Goal: Task Accomplishment & Management: Use online tool/utility

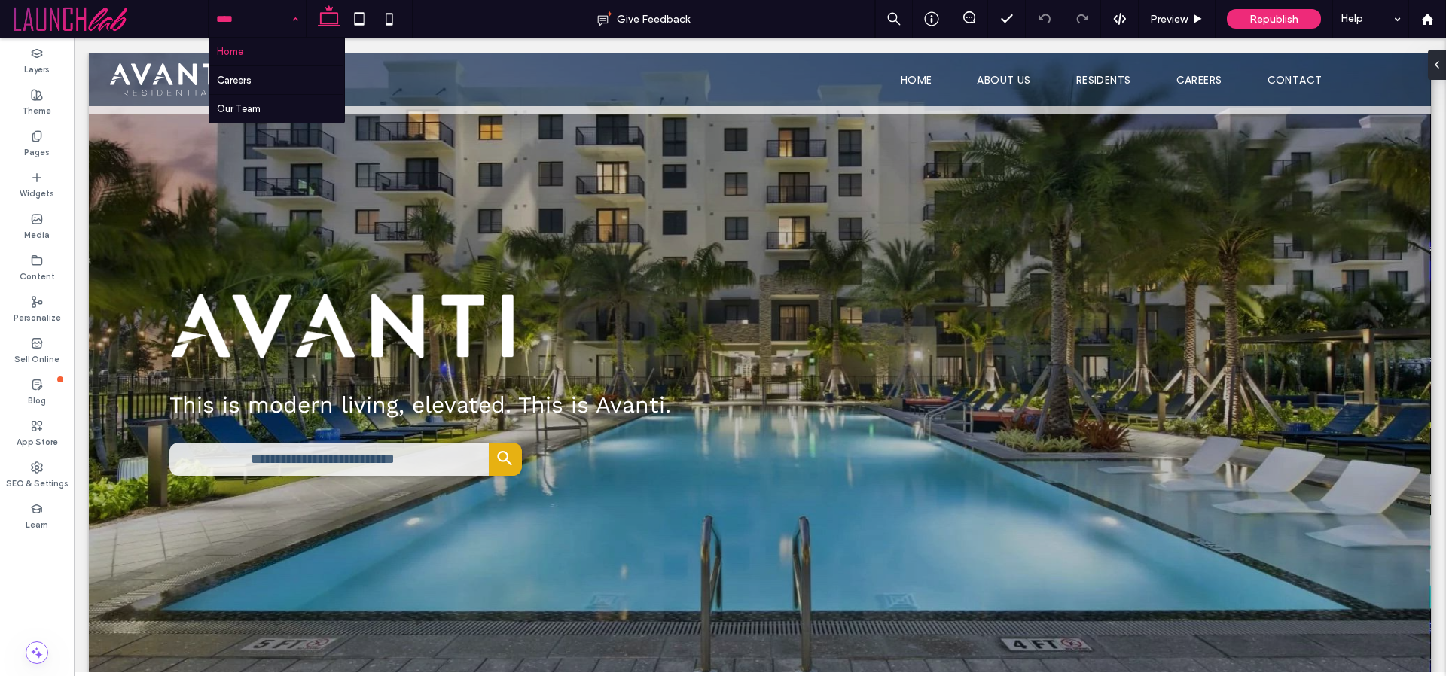
click at [282, 16] on input at bounding box center [253, 19] width 75 height 38
click at [41, 136] on icon at bounding box center [37, 136] width 12 height 12
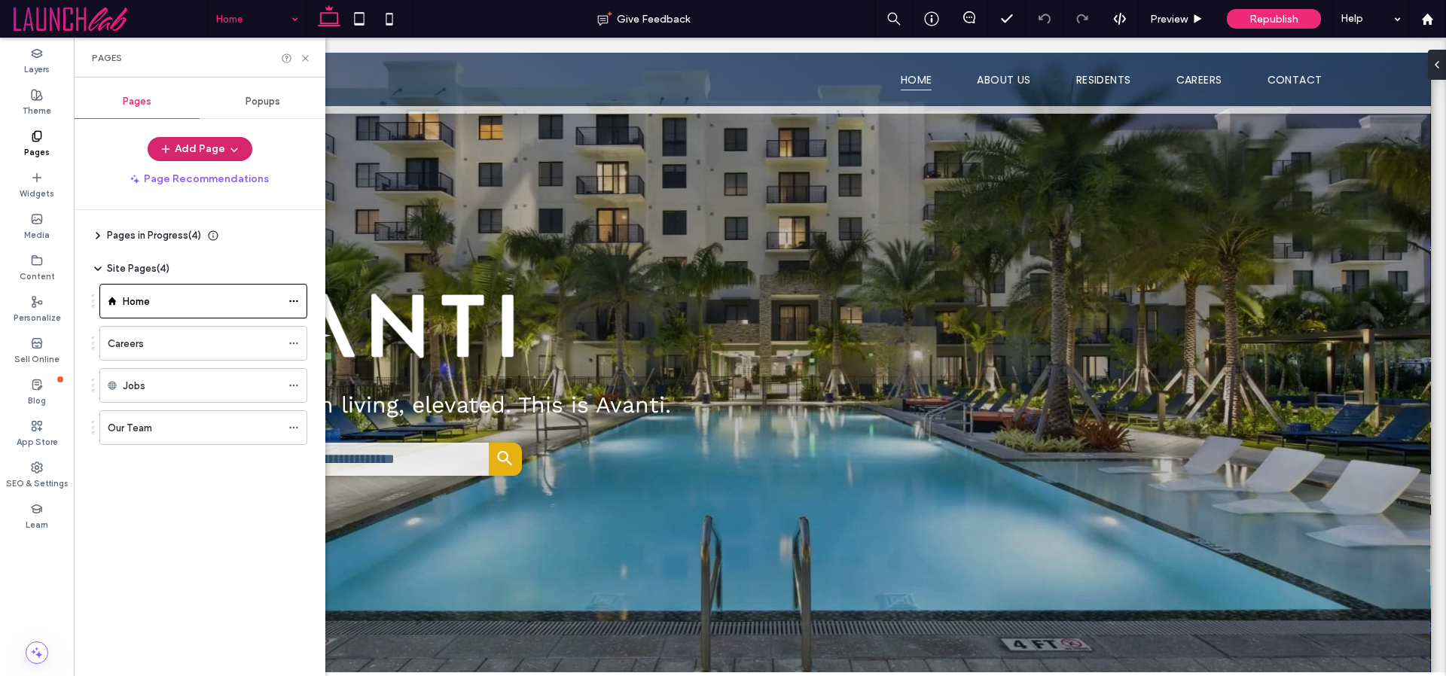
click at [233, 146] on icon "button" at bounding box center [234, 149] width 12 height 12
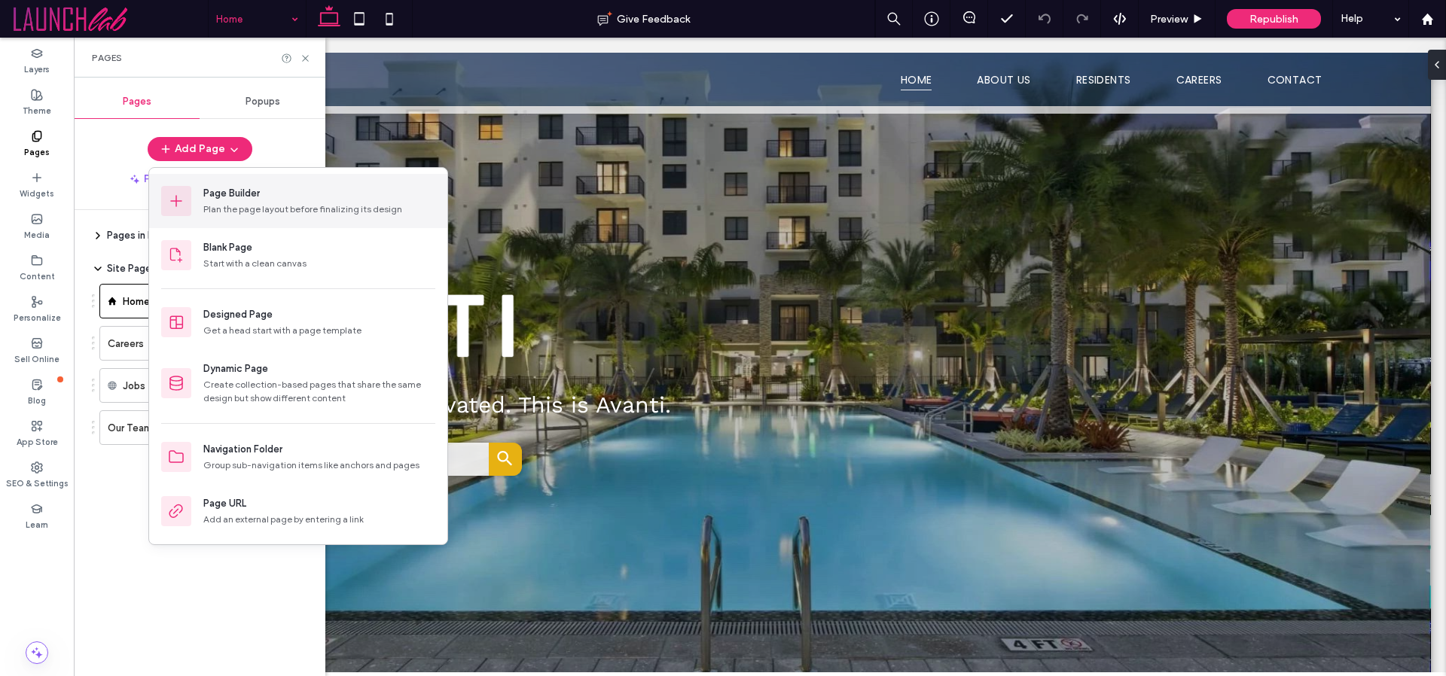
click at [221, 194] on div "Page Builder" at bounding box center [231, 193] width 56 height 15
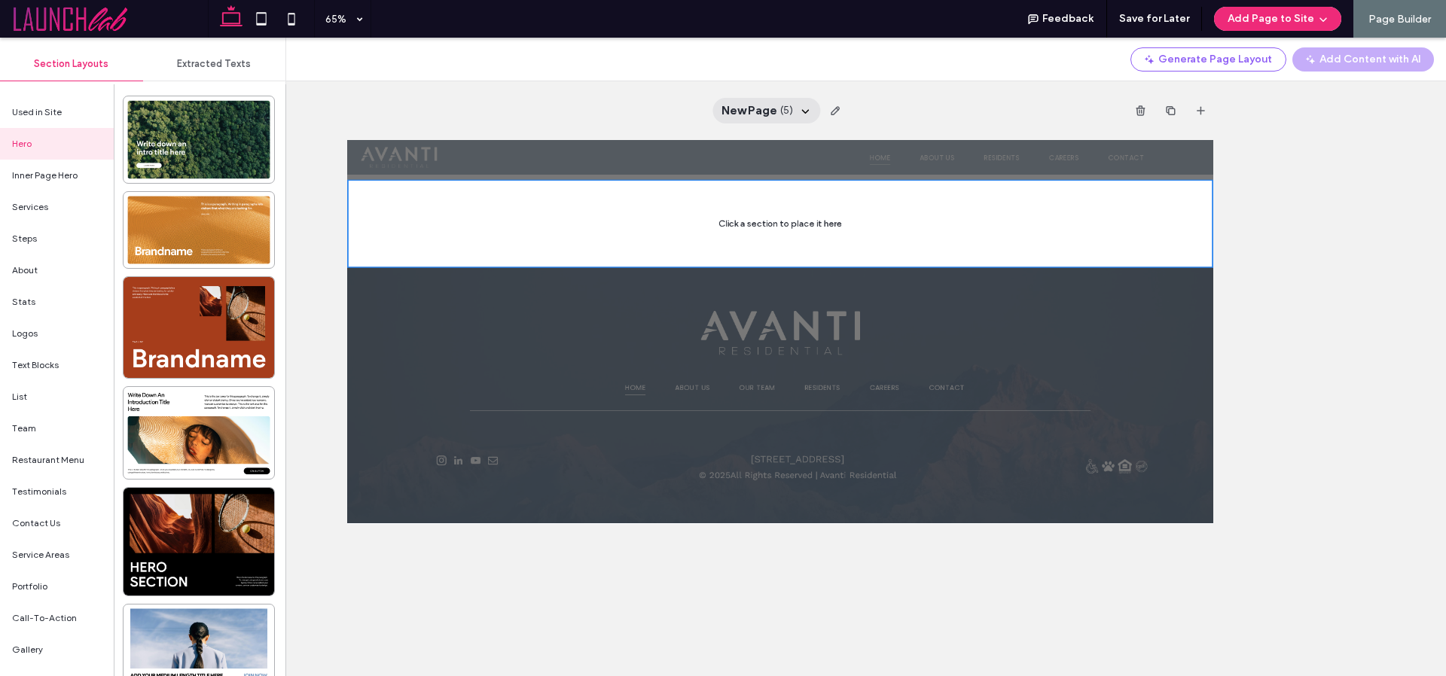
click at [802, 108] on icon at bounding box center [805, 111] width 12 height 12
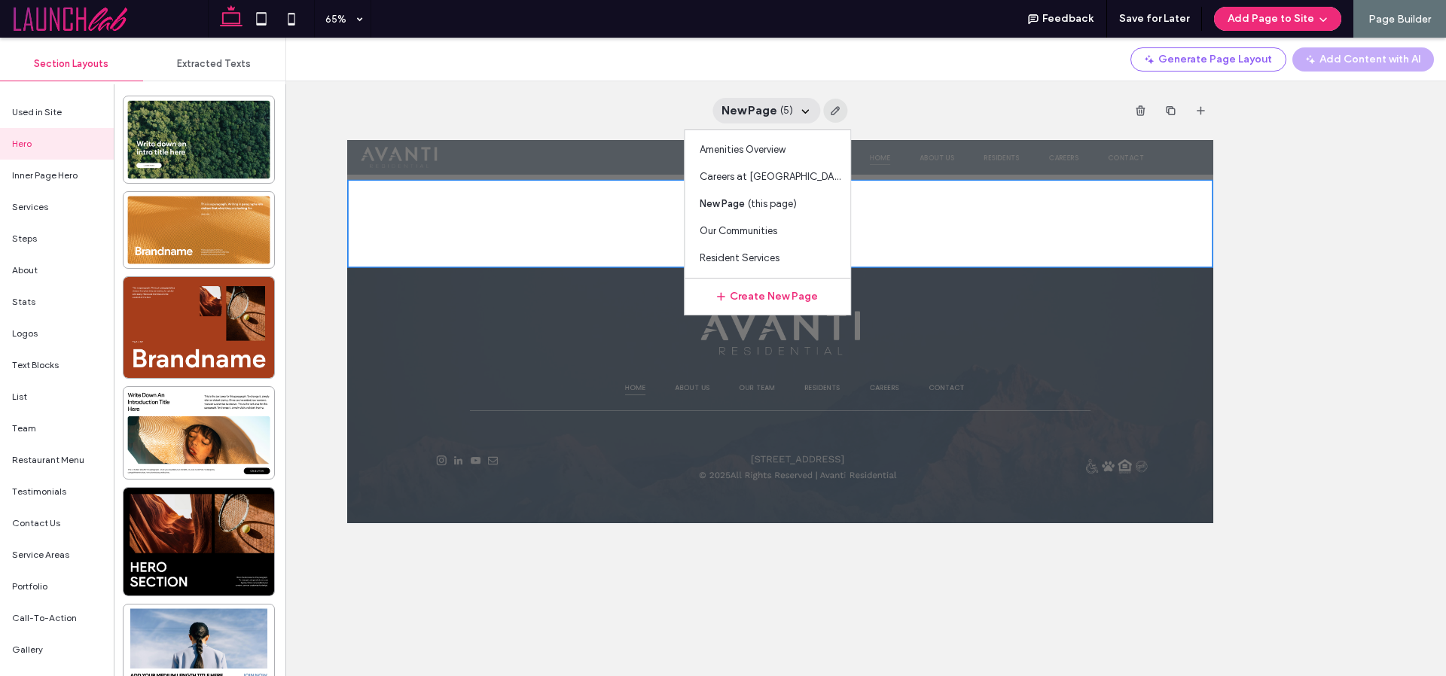
click at [832, 109] on icon "button" at bounding box center [835, 111] width 12 height 12
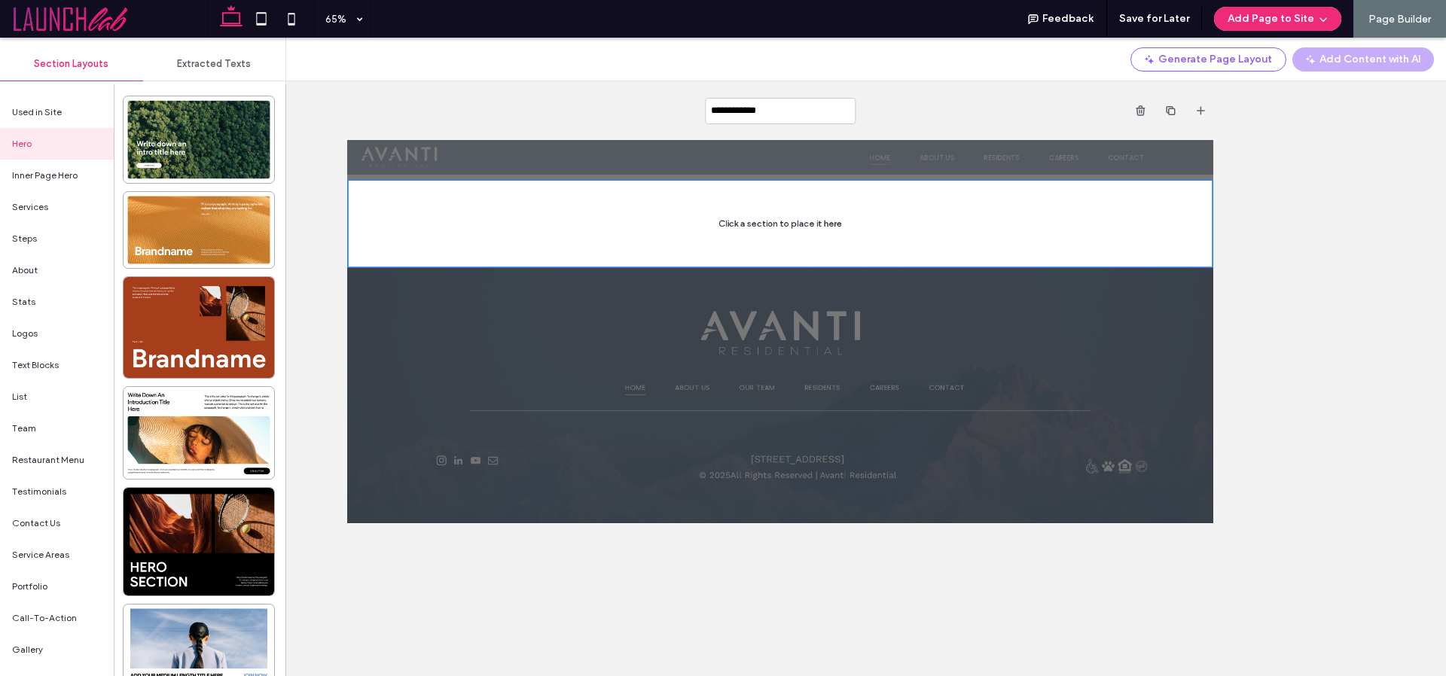
type input "**********"
click at [992, 104] on div "**********" at bounding box center [779, 110] width 865 height 59
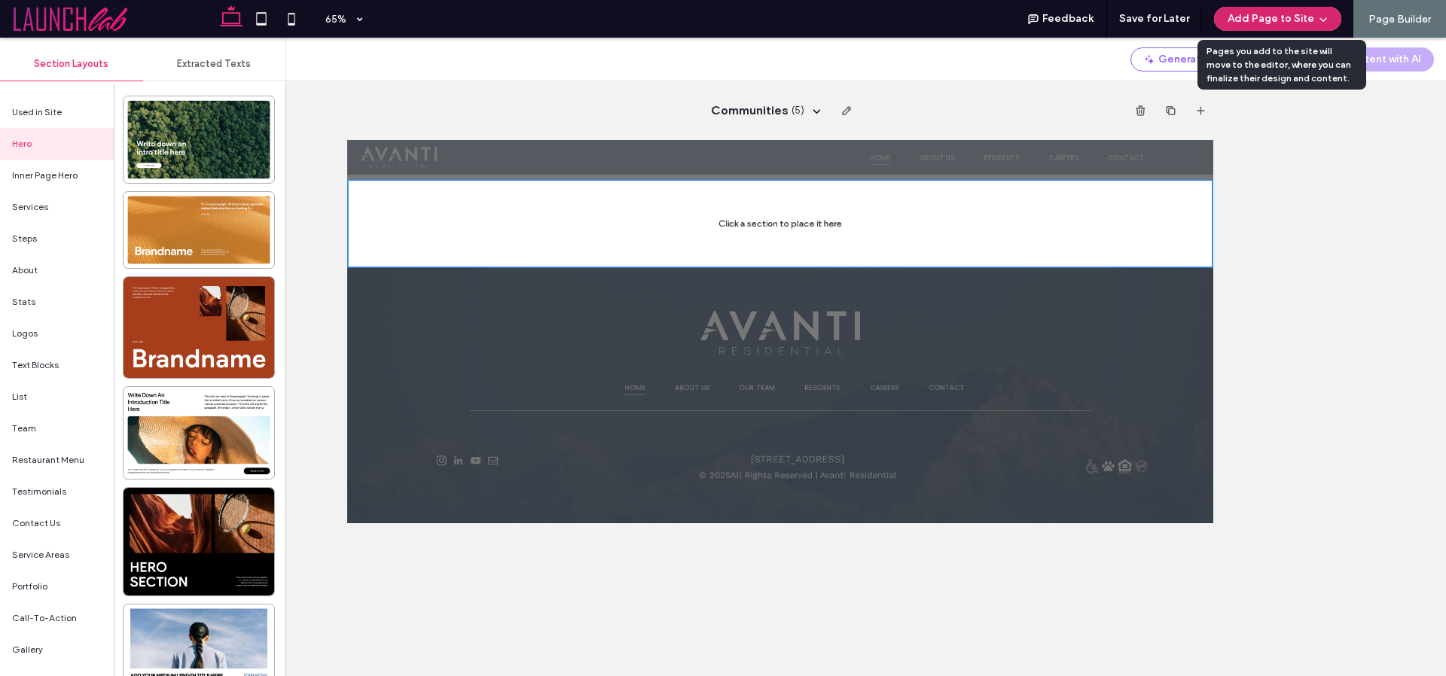
click at [1270, 19] on button "Add Page to Site" at bounding box center [1277, 19] width 127 height 24
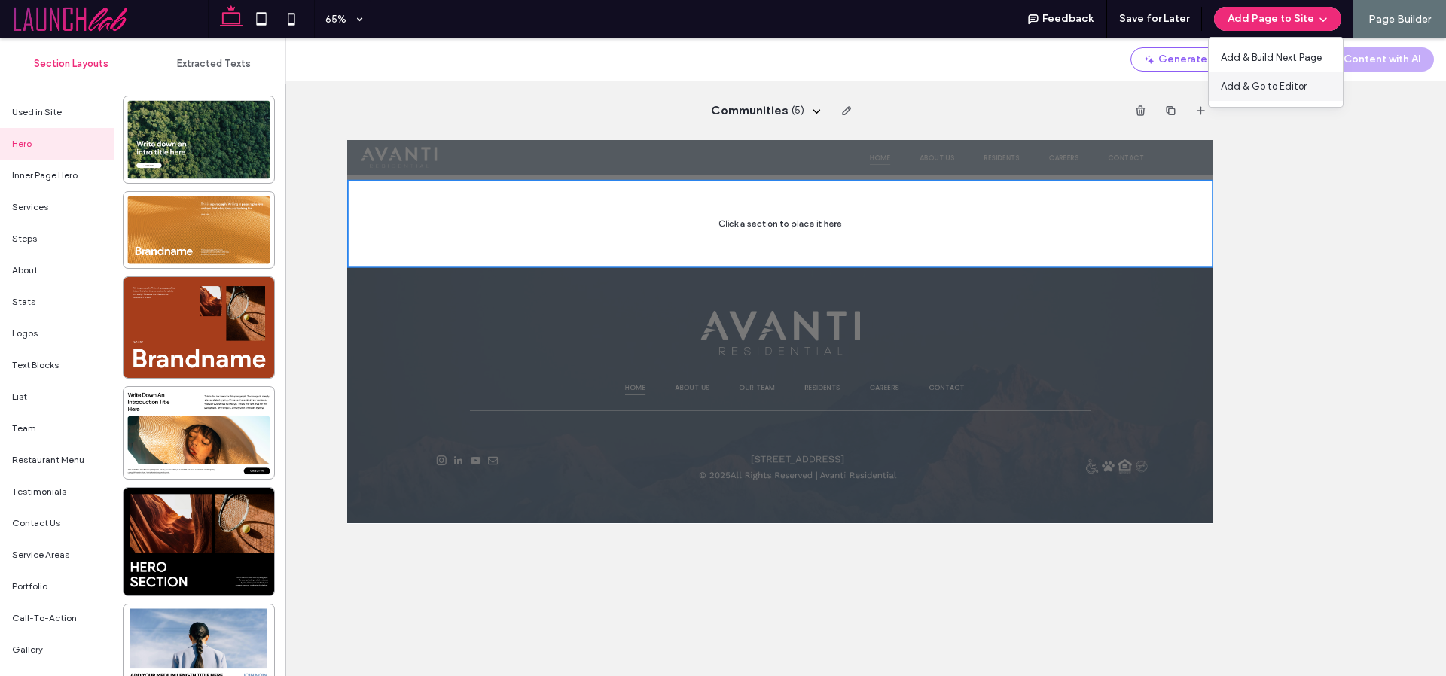
click at [1249, 85] on span "Add & Go to Editor" at bounding box center [1264, 86] width 86 height 15
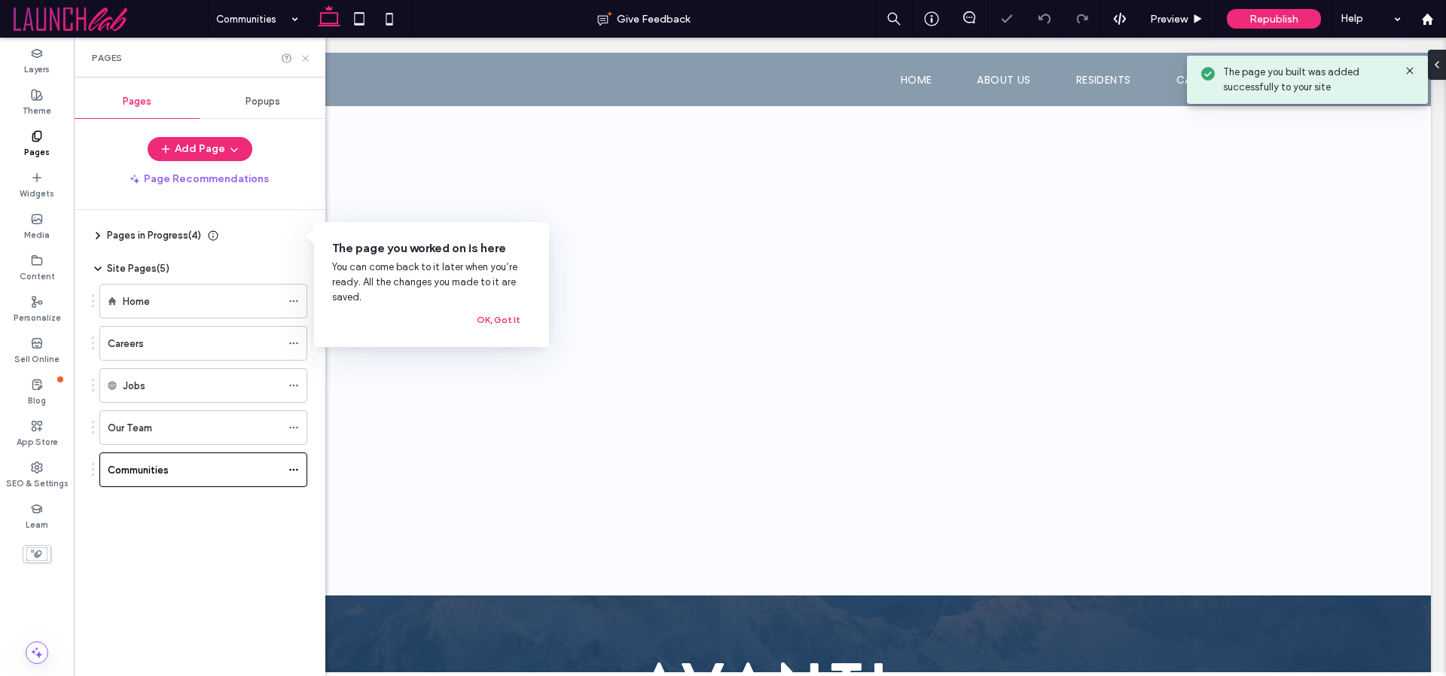
click at [306, 58] on icon at bounding box center [305, 58] width 11 height 11
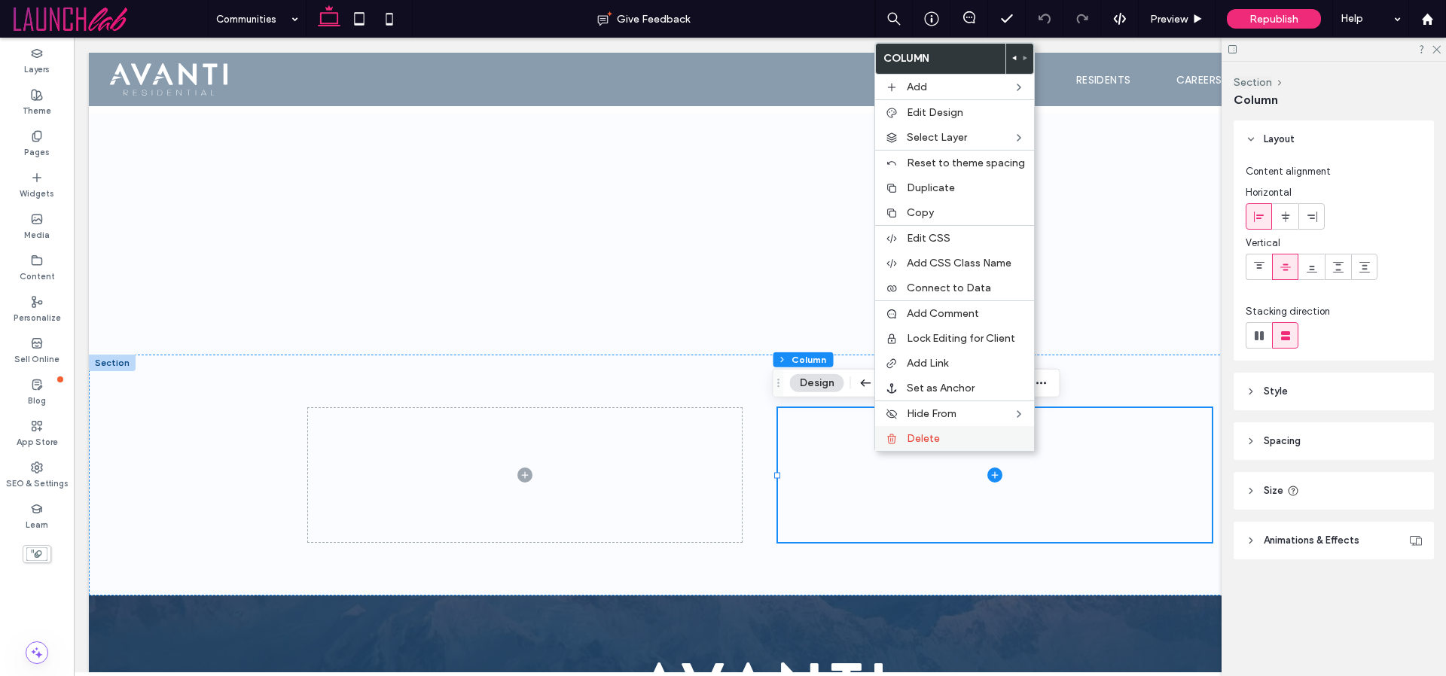
click at [926, 434] on span "Delete" at bounding box center [923, 438] width 33 height 13
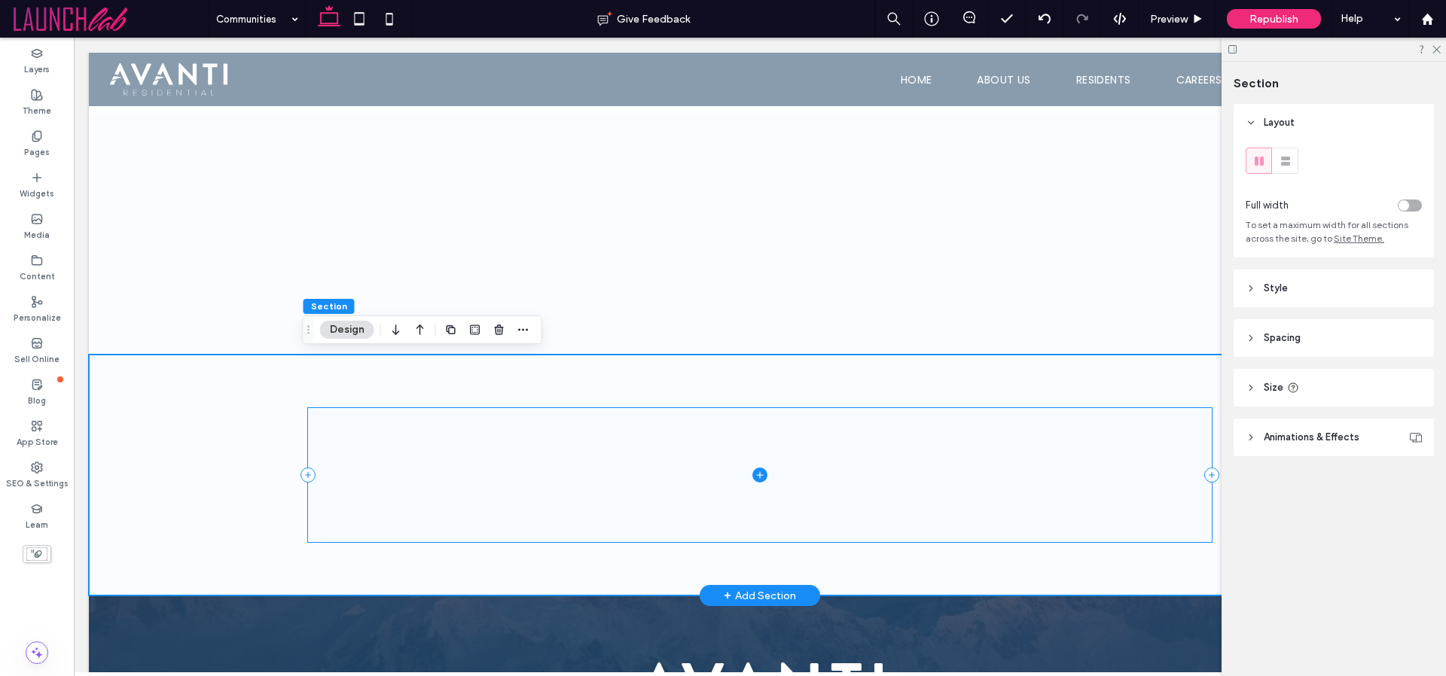
click at [514, 450] on span at bounding box center [760, 474] width 904 height 133
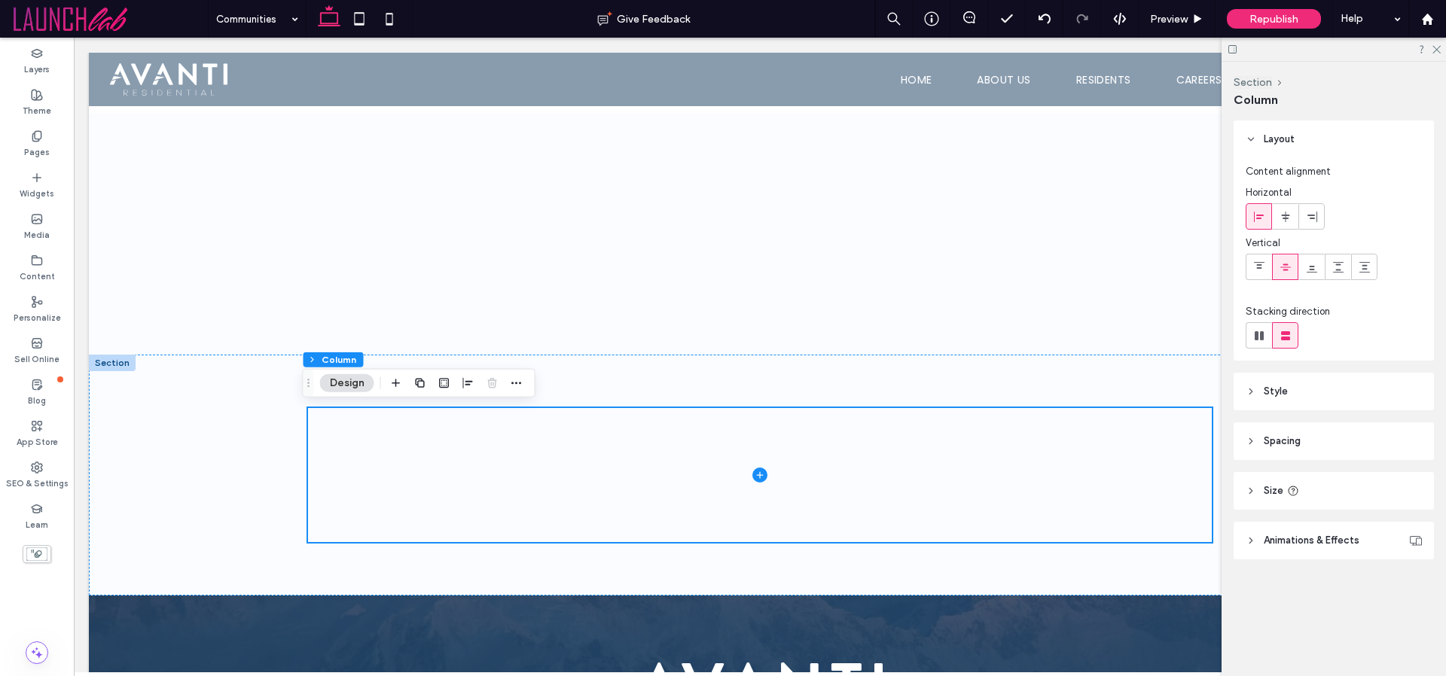
click at [1253, 396] on icon at bounding box center [1250, 391] width 11 height 11
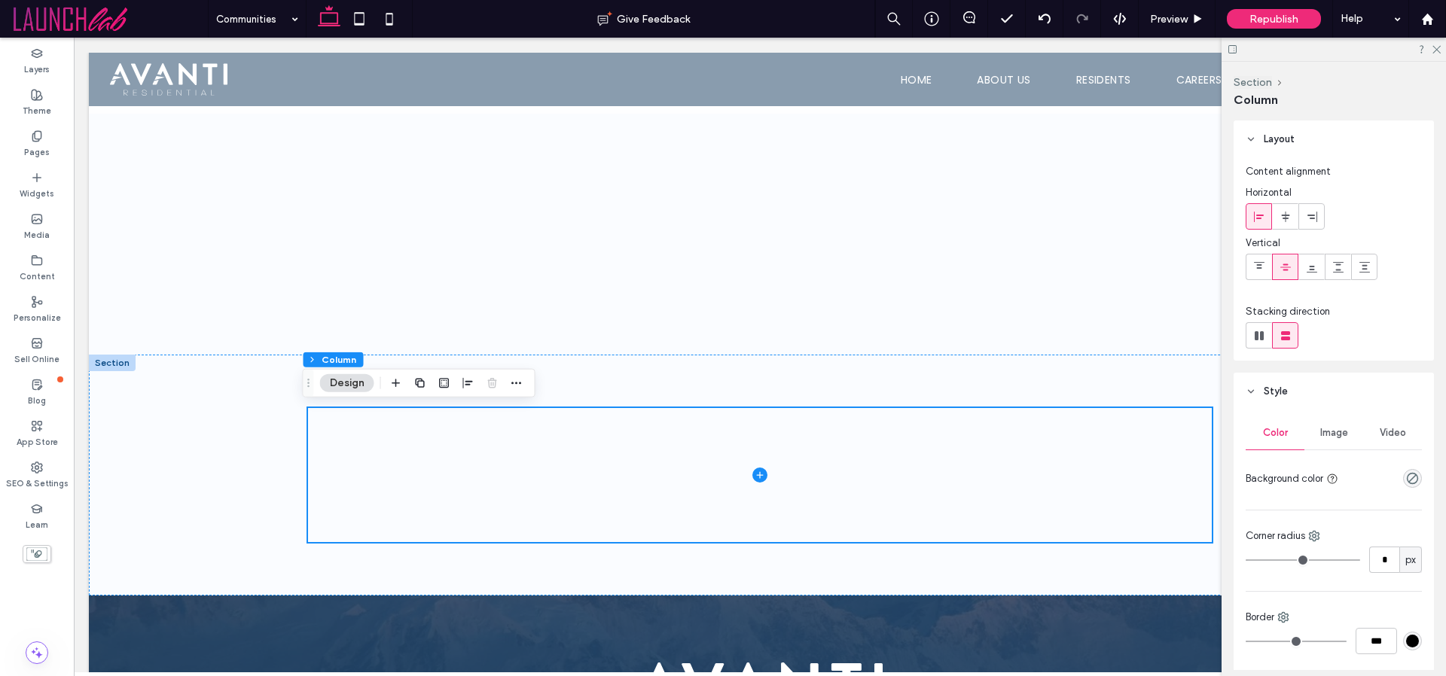
click at [1337, 425] on div "Image" at bounding box center [1333, 432] width 59 height 33
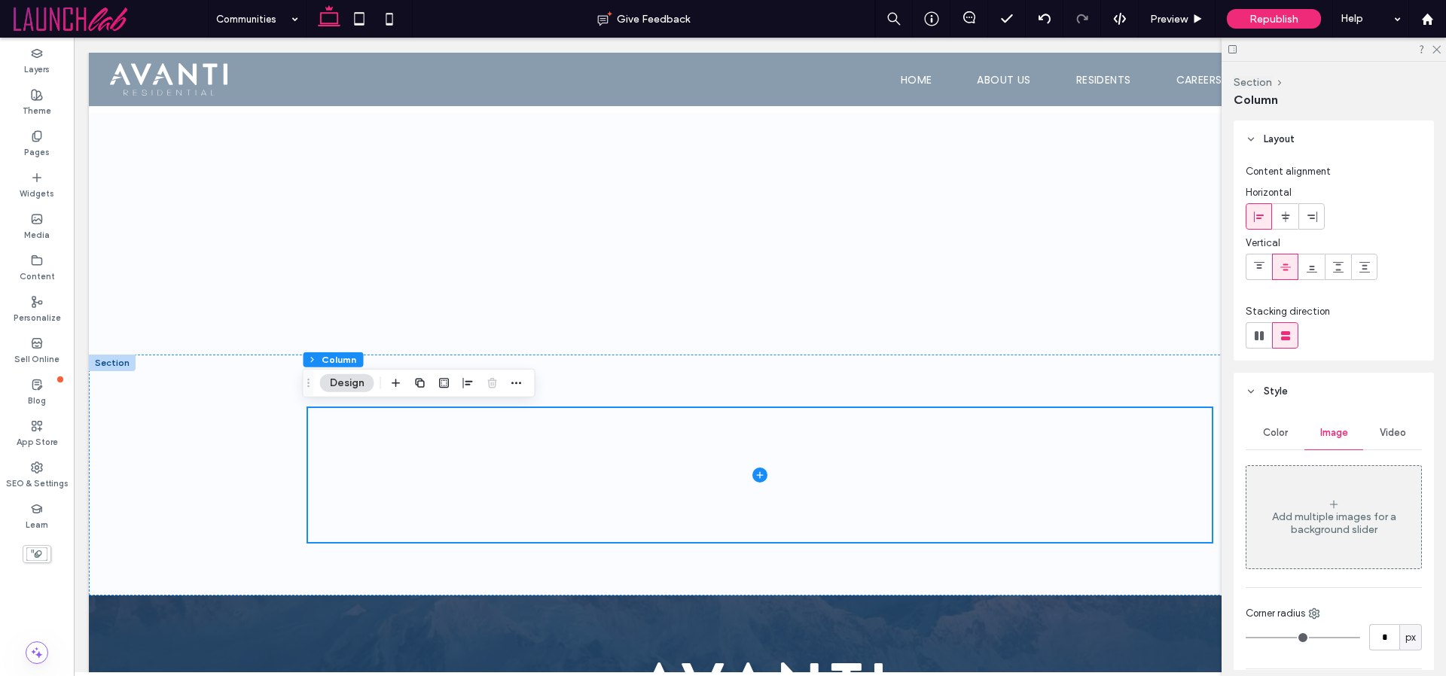
click at [1334, 497] on div "Add multiple images for a background slider" at bounding box center [1333, 517] width 175 height 99
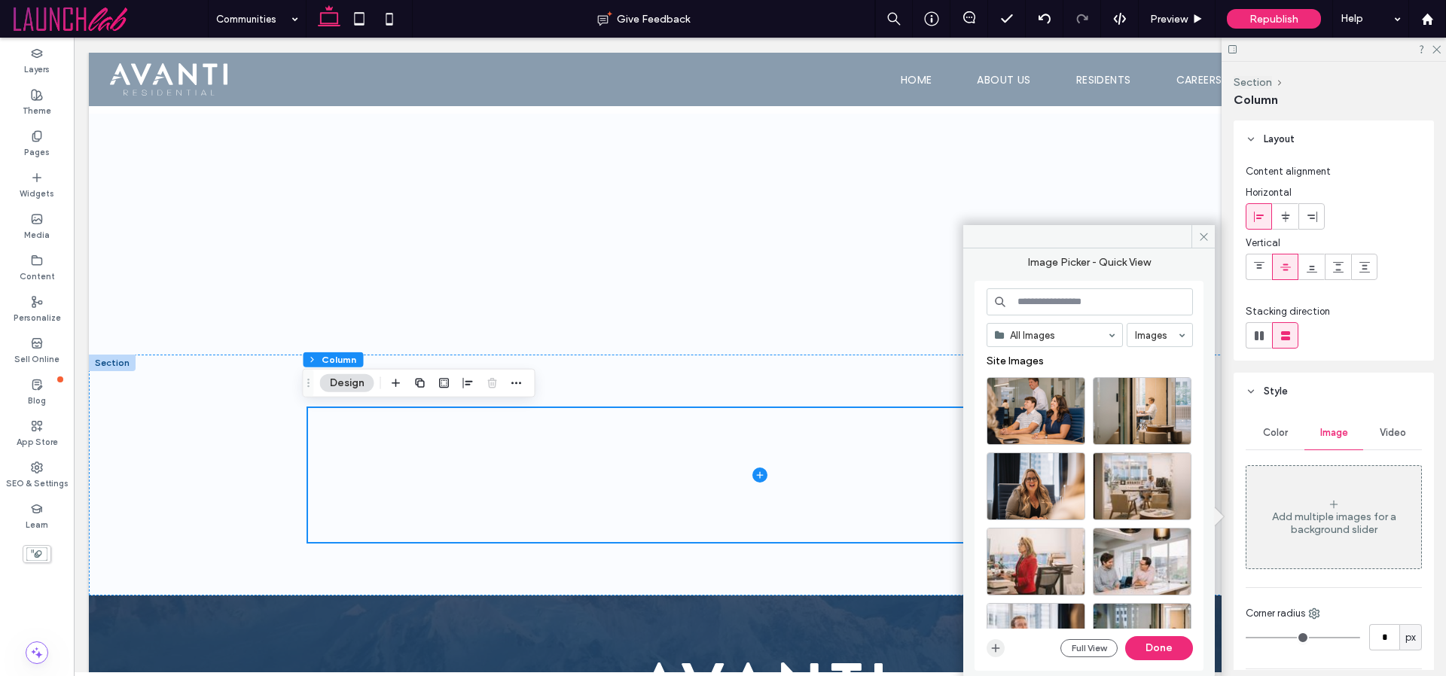
click at [995, 645] on use "button" at bounding box center [996, 649] width 8 height 8
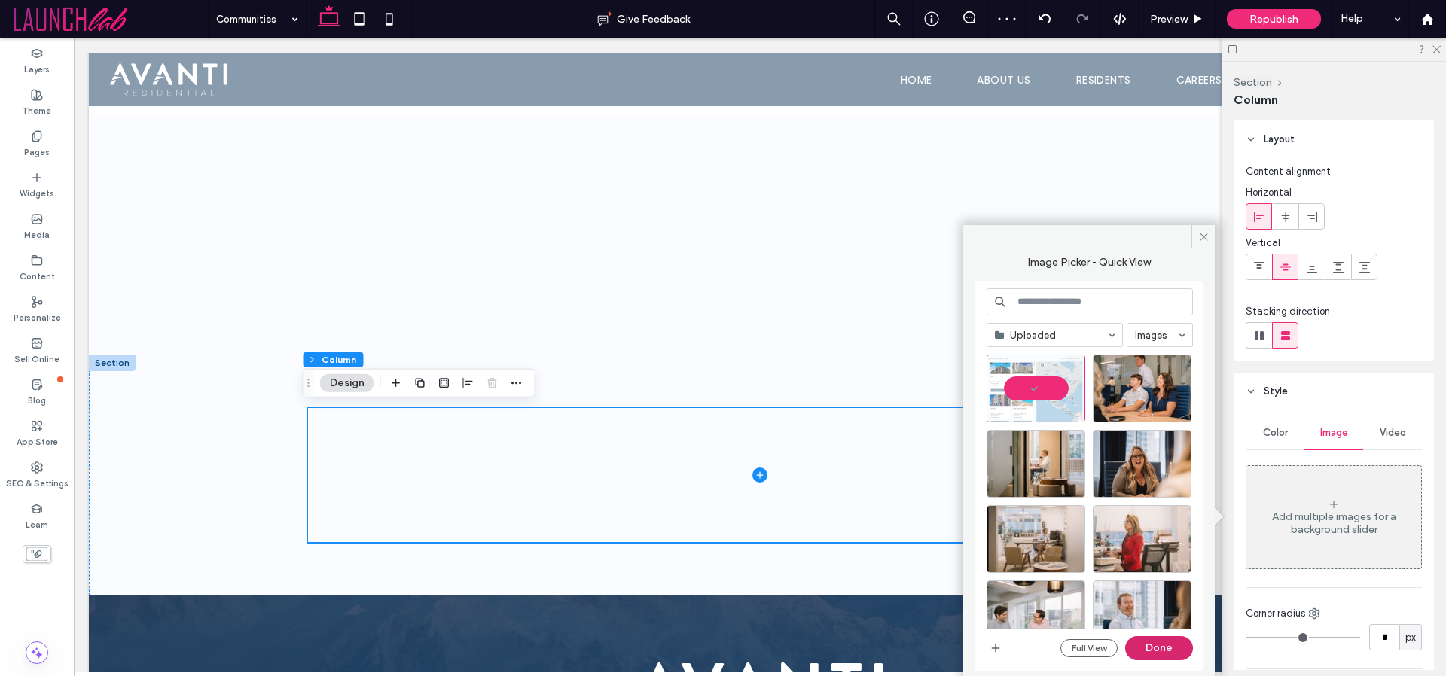
click at [1163, 643] on button "Done" at bounding box center [1159, 648] width 68 height 24
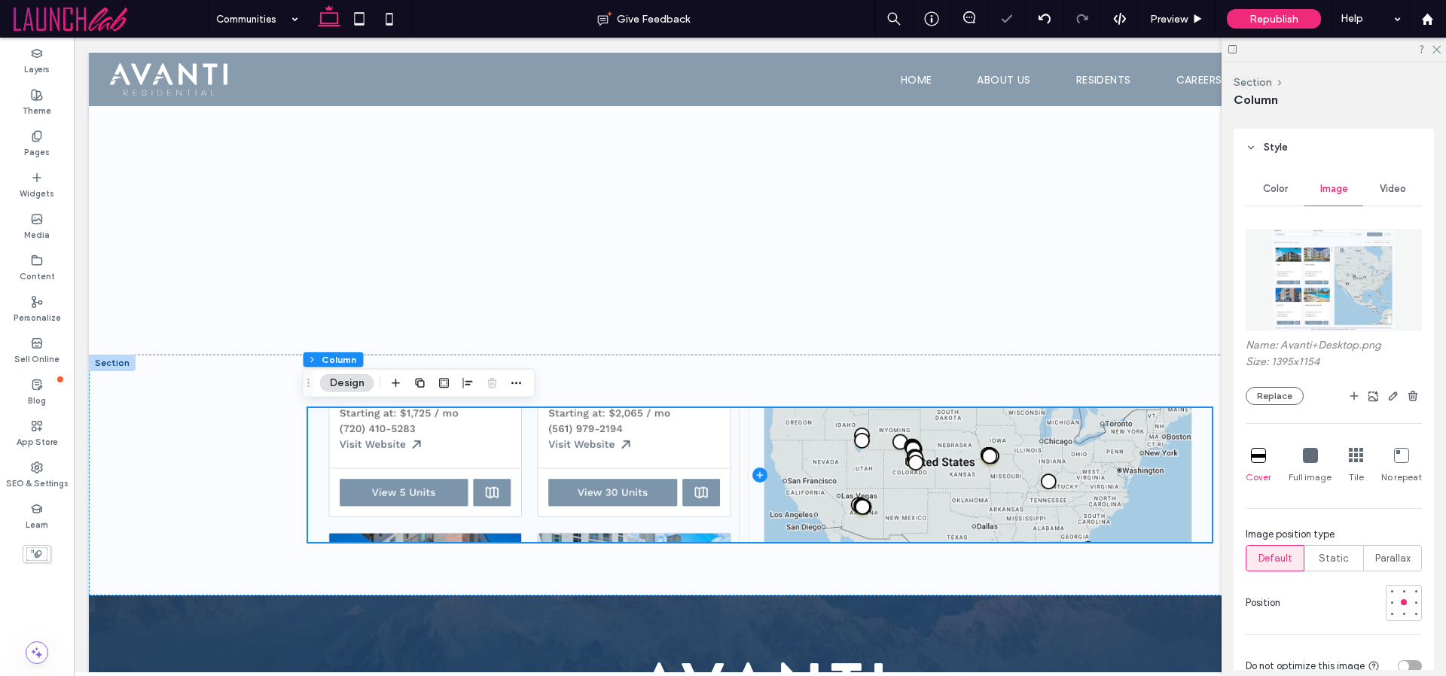
scroll to position [261, 0]
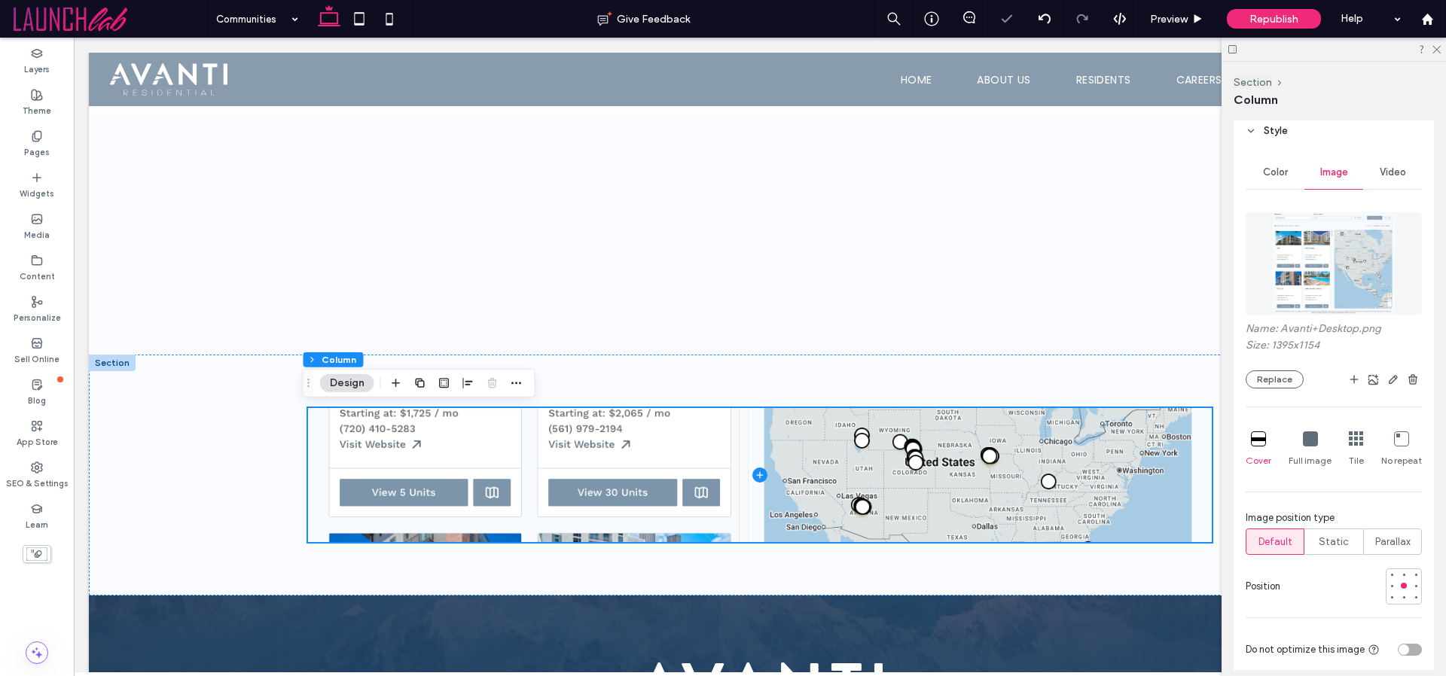
click at [1297, 436] on div "Full image" at bounding box center [1309, 449] width 43 height 48
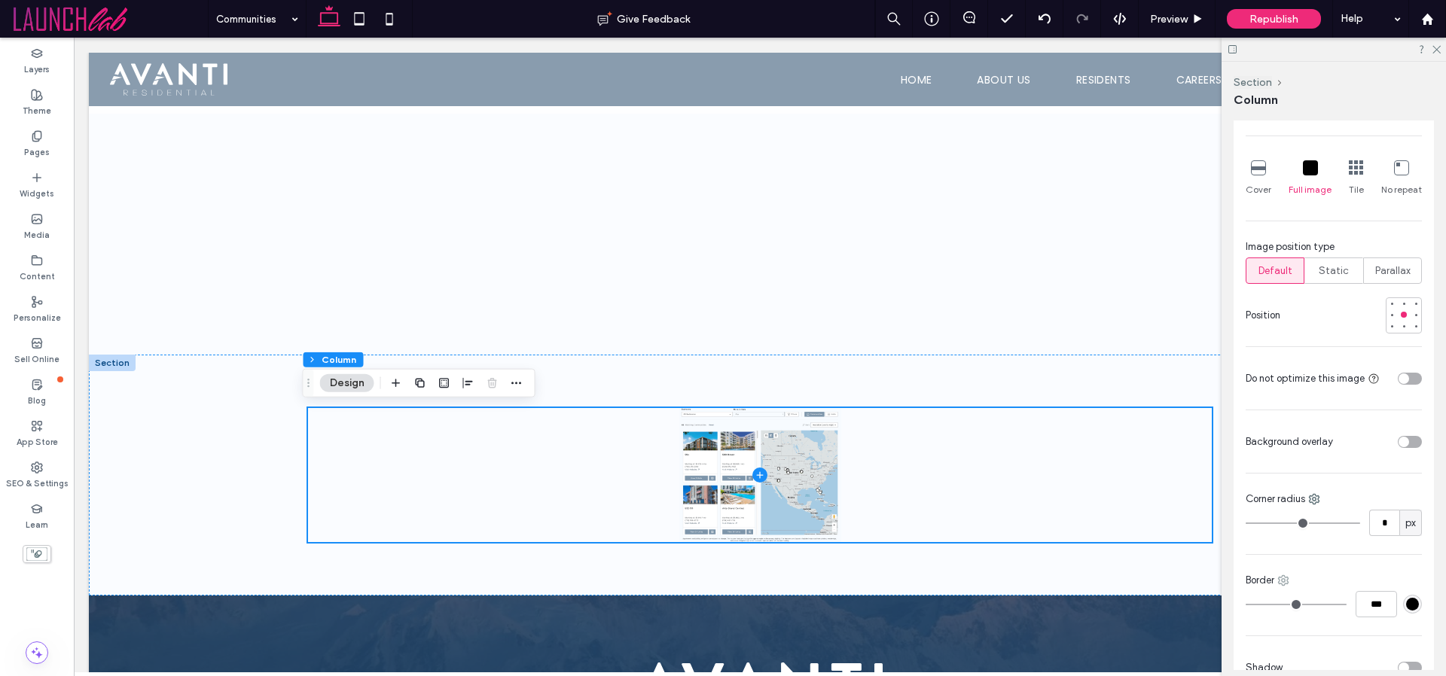
scroll to position [547, 0]
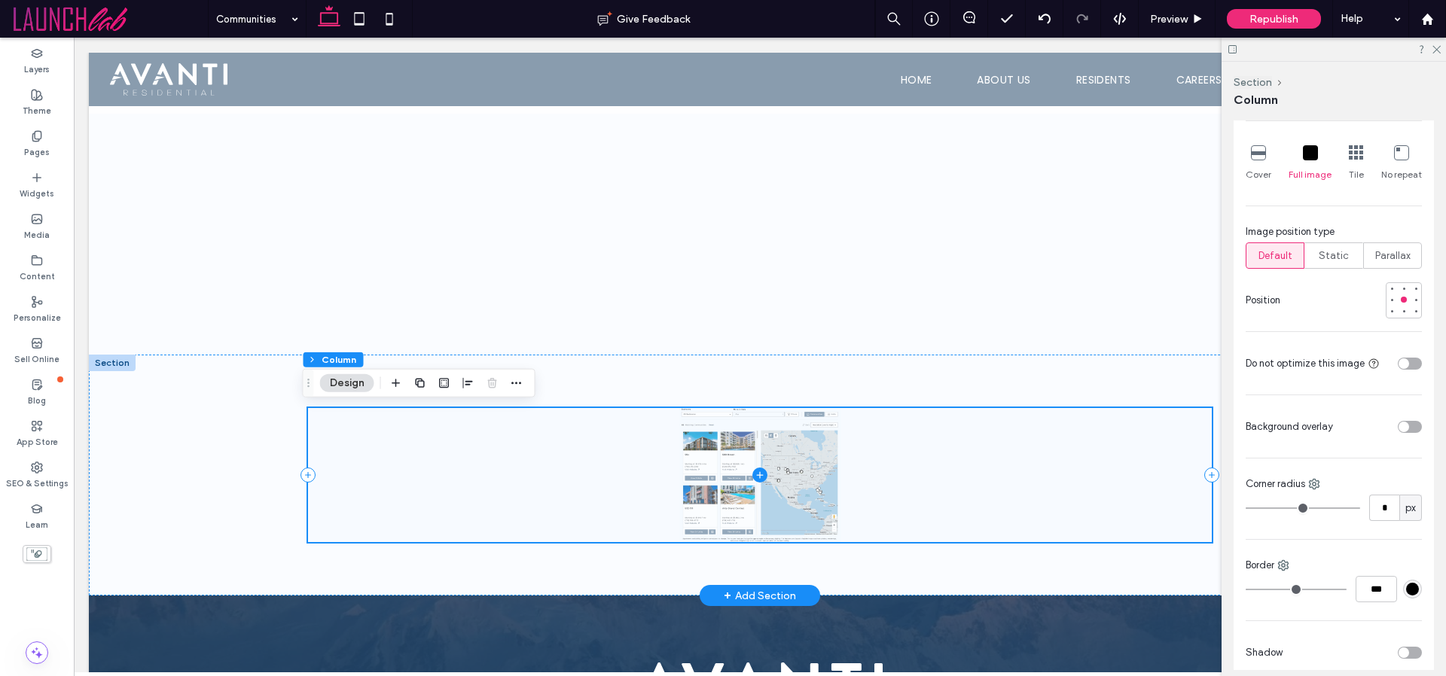
click at [1129, 526] on span at bounding box center [760, 474] width 904 height 133
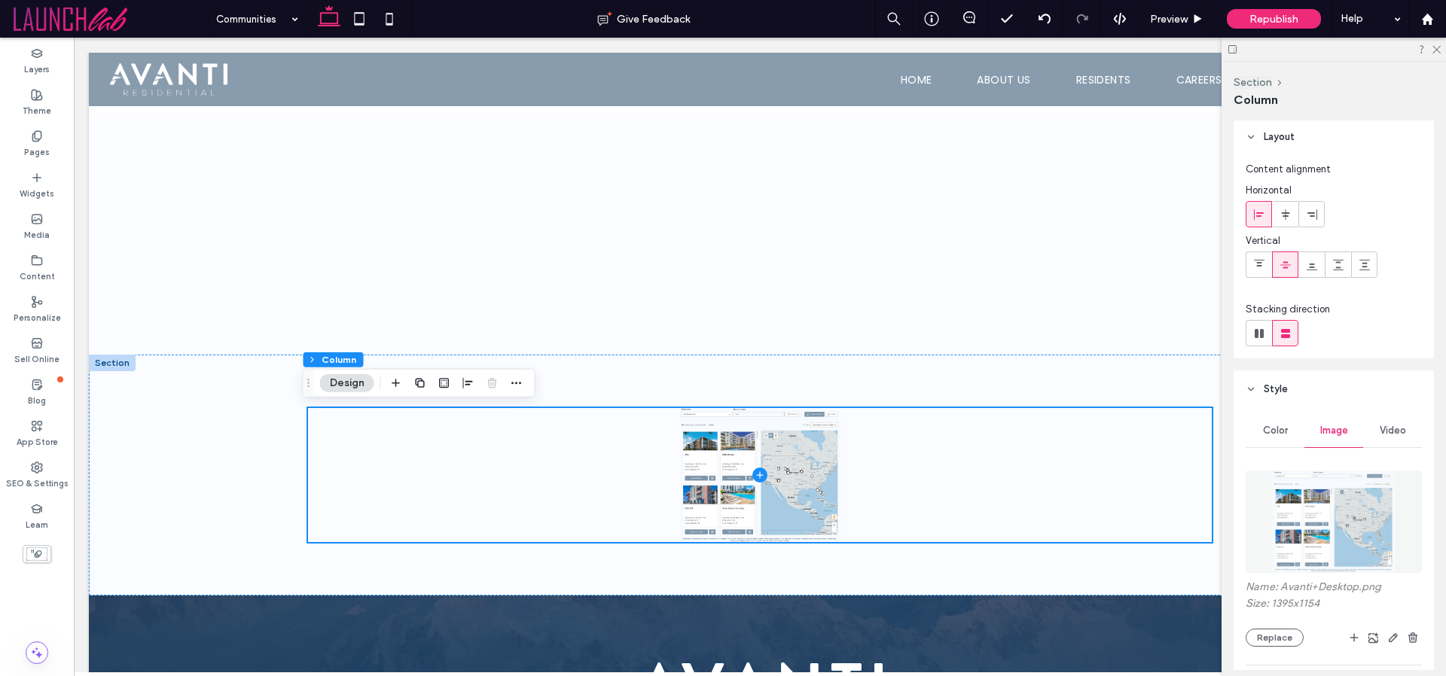
scroll to position [0, 0]
click at [1285, 222] on icon at bounding box center [1285, 217] width 12 height 12
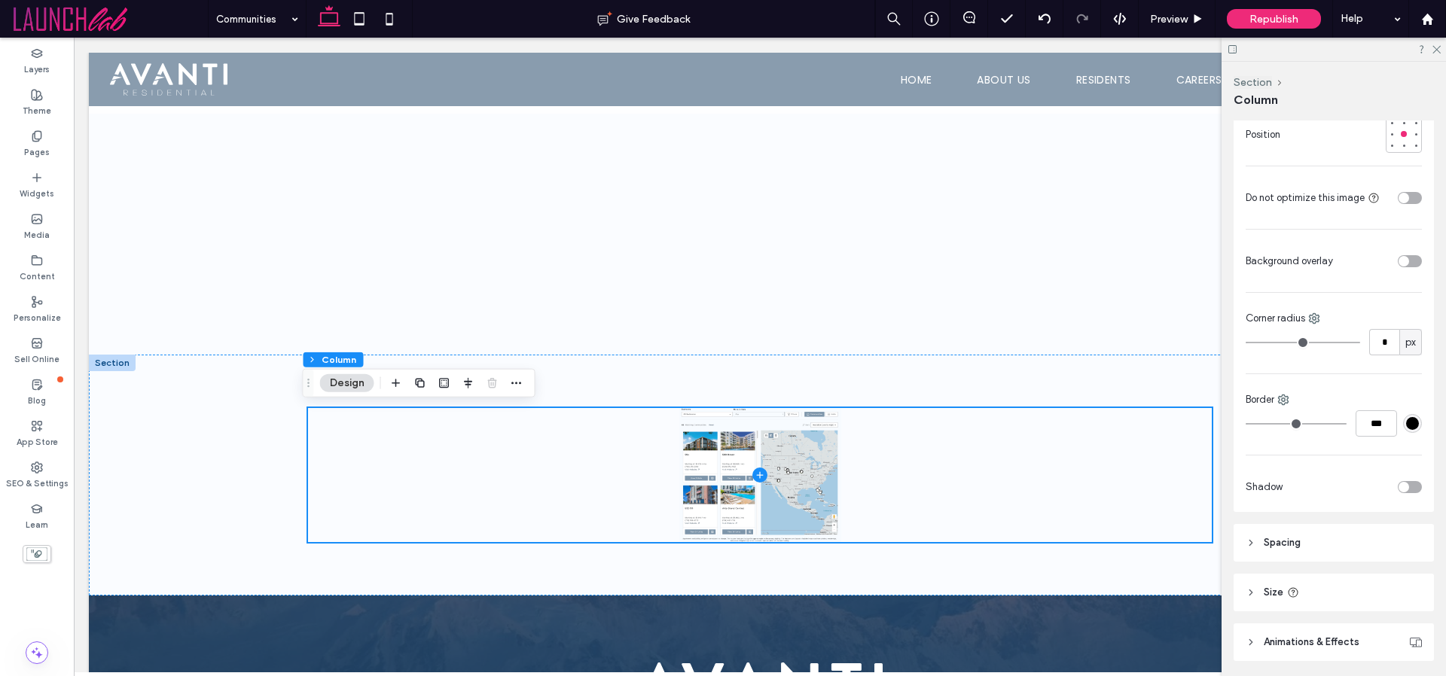
scroll to position [763, 0]
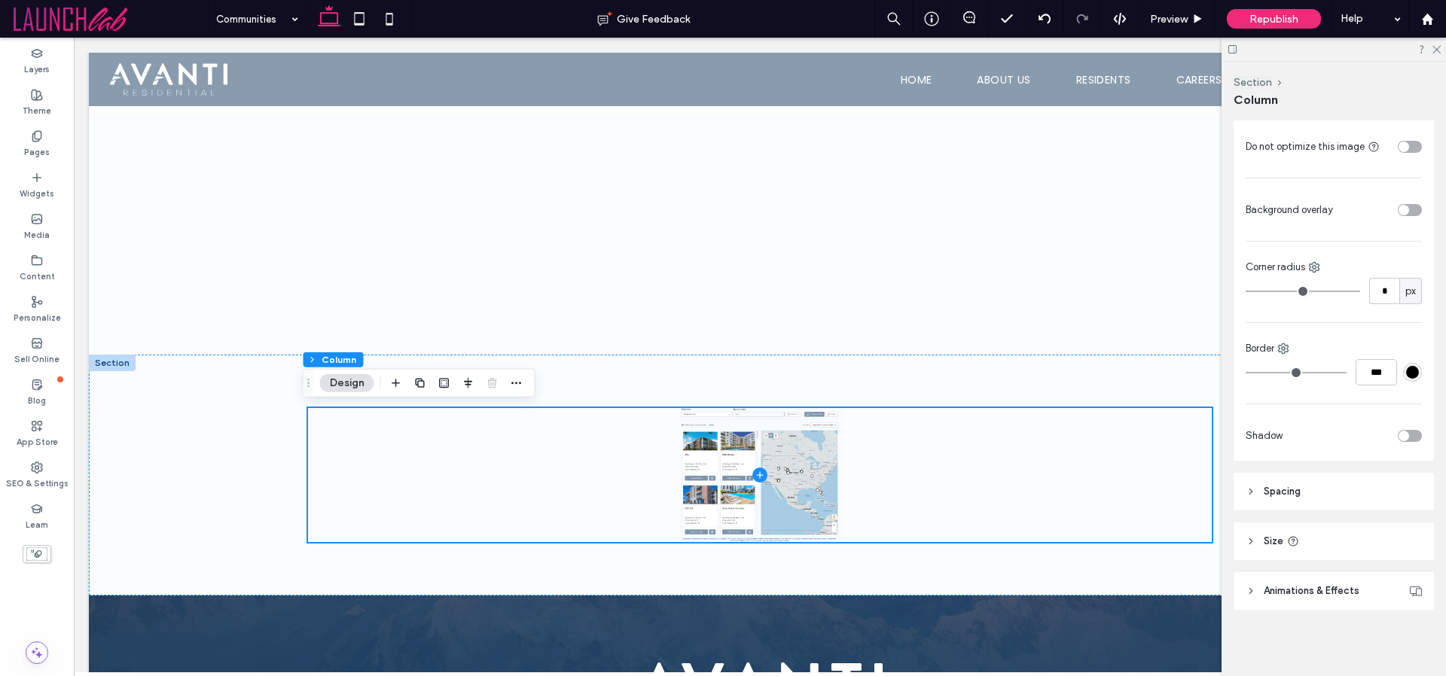
click at [1248, 546] on icon at bounding box center [1250, 541] width 11 height 11
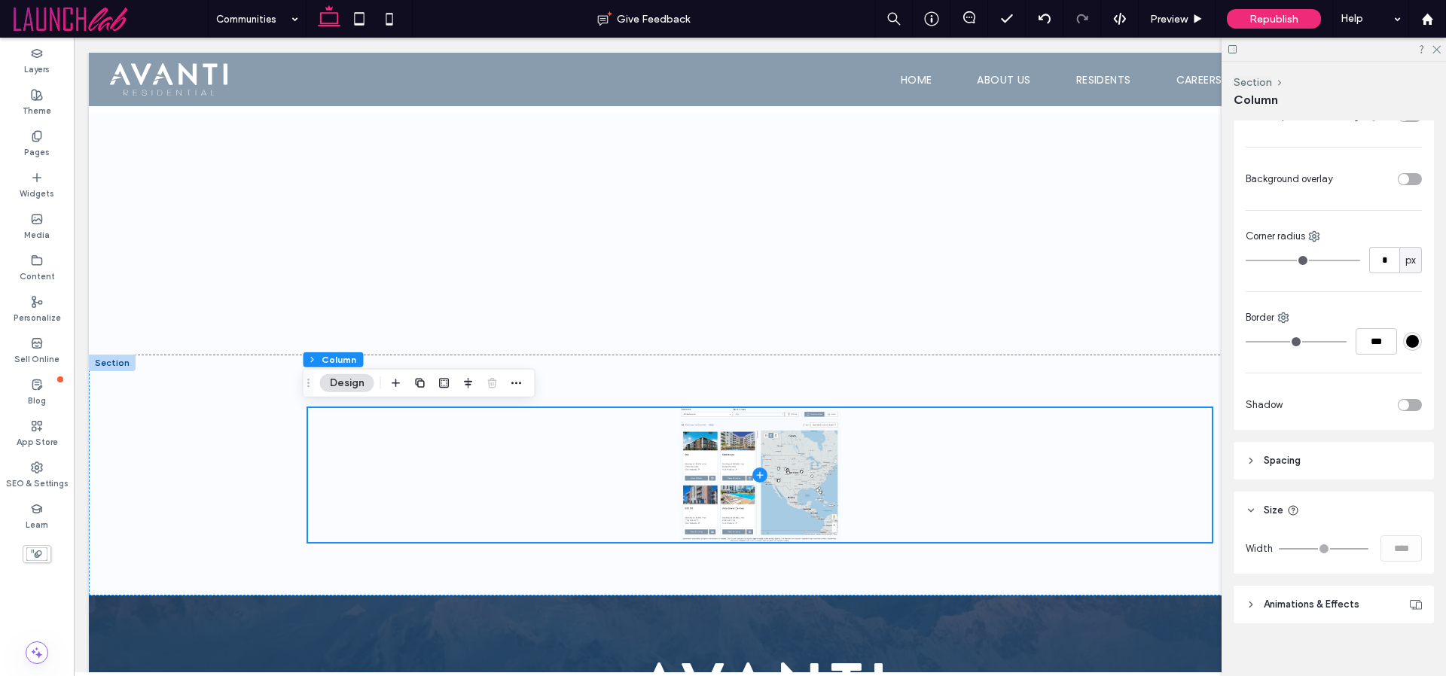
scroll to position [808, 0]
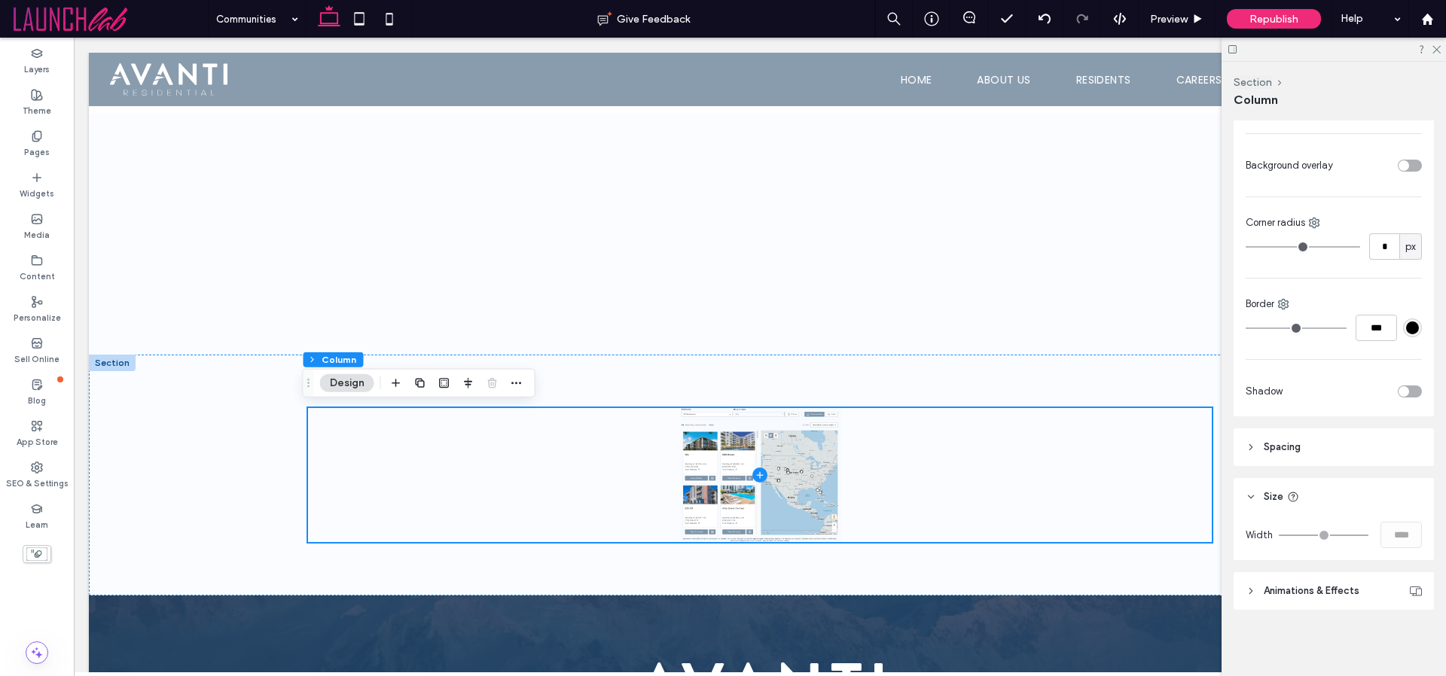
click at [1248, 440] on header "Spacing" at bounding box center [1333, 447] width 200 height 38
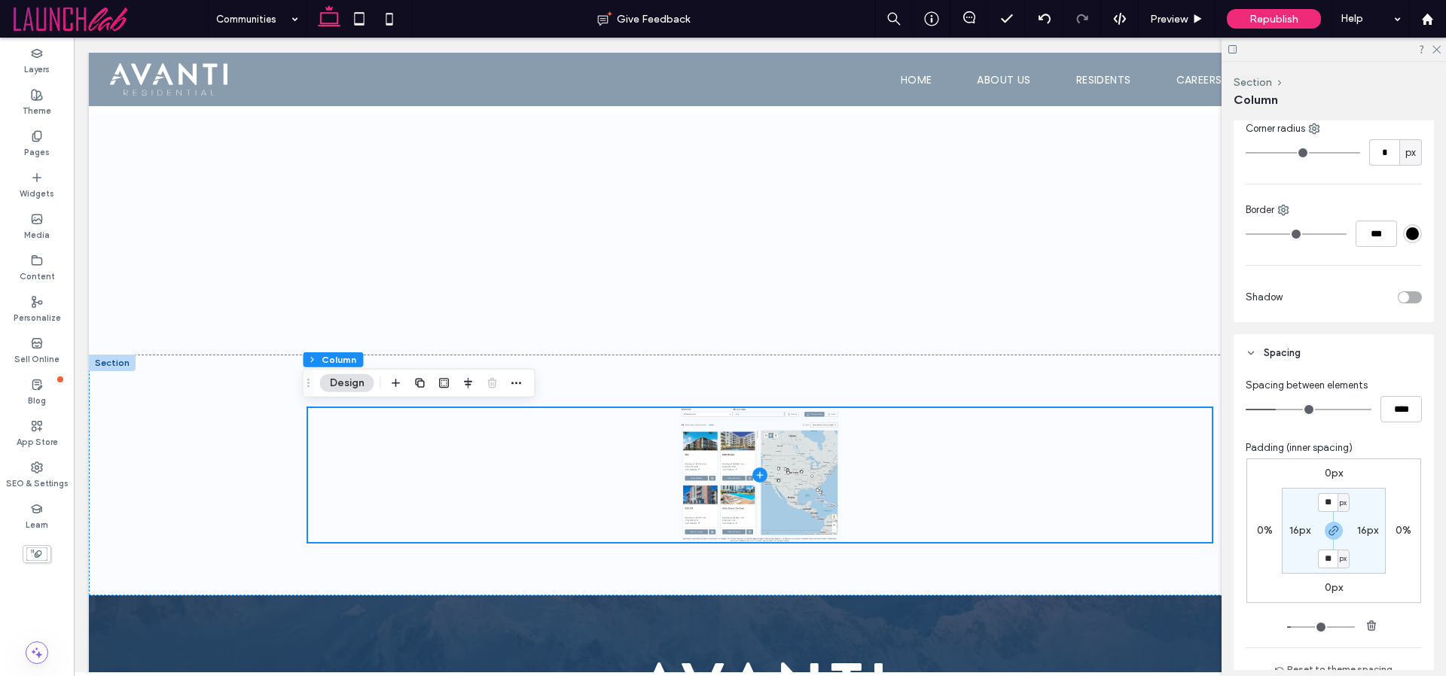
scroll to position [916, 0]
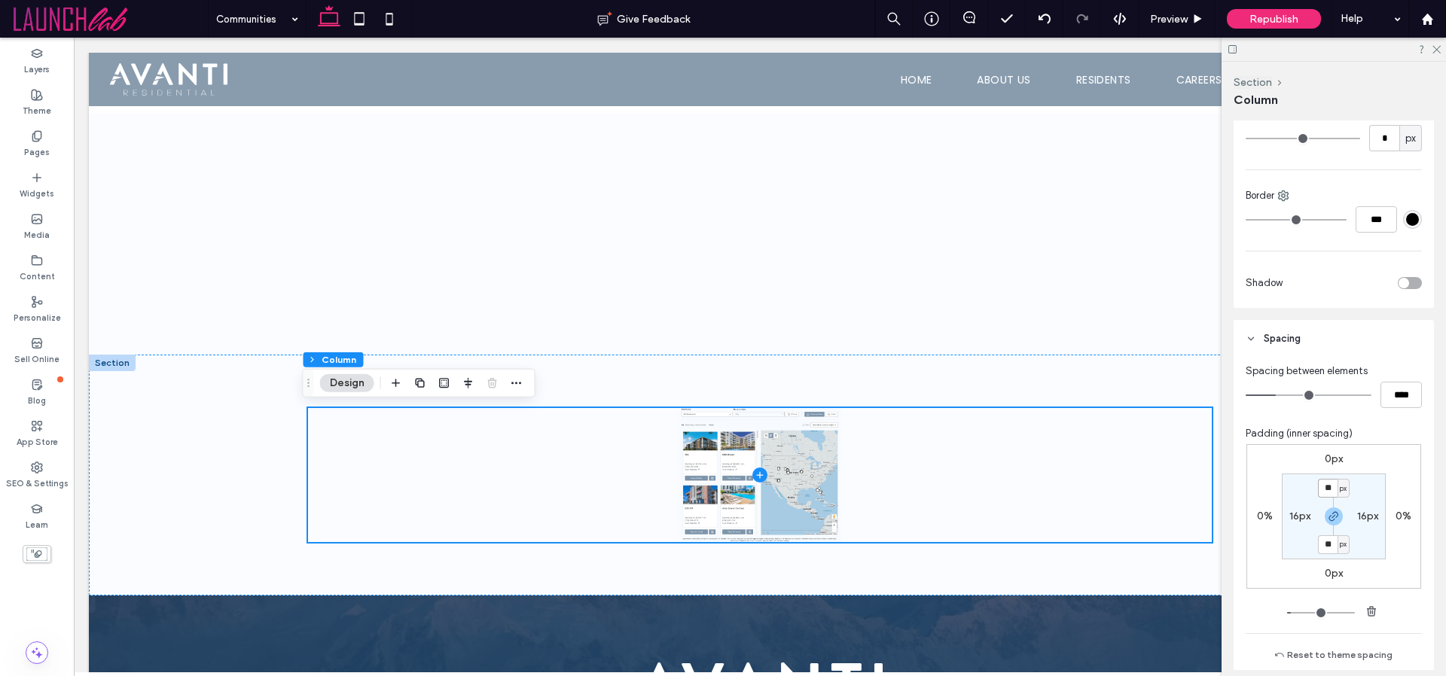
click at [1321, 489] on input "**" at bounding box center [1328, 488] width 20 height 19
type input "***"
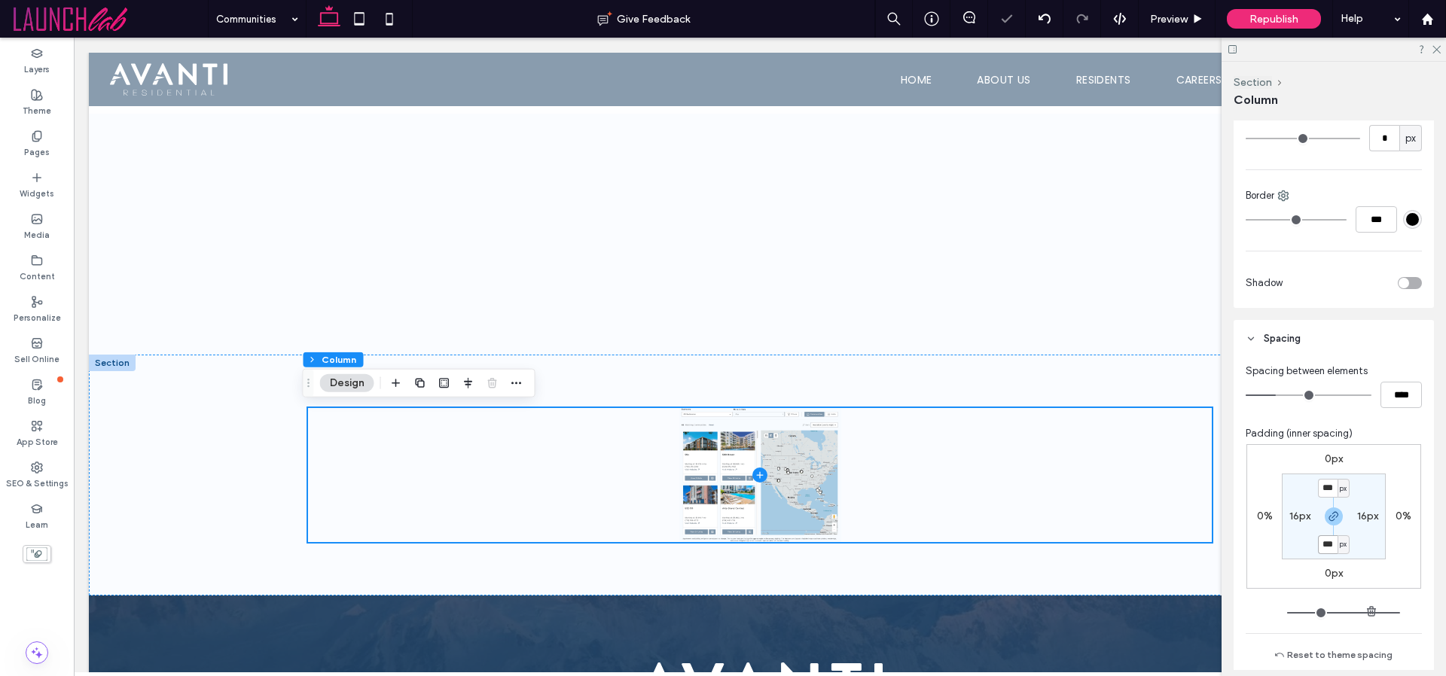
type input "***"
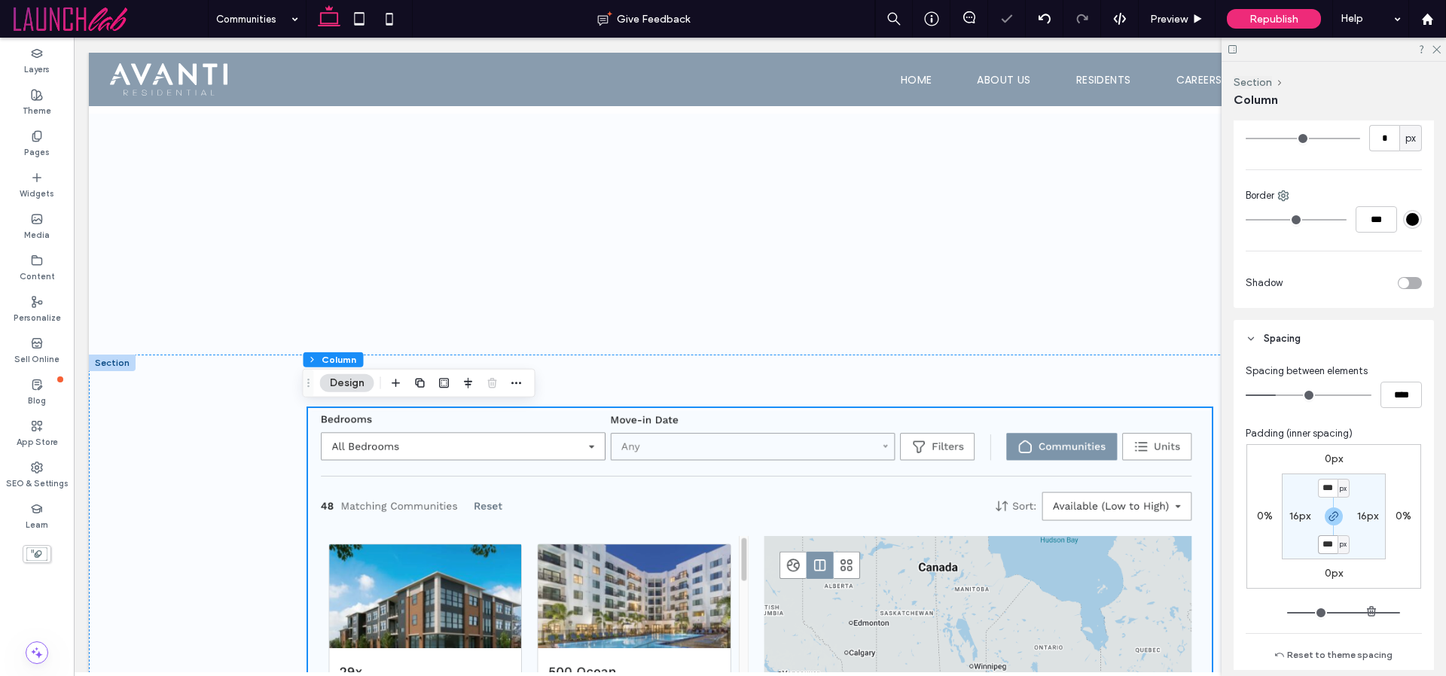
click at [1322, 545] on input "***" at bounding box center [1328, 544] width 20 height 19
type input "***"
click at [1378, 538] on section "*** px 16px *** px 16px" at bounding box center [1334, 517] width 104 height 86
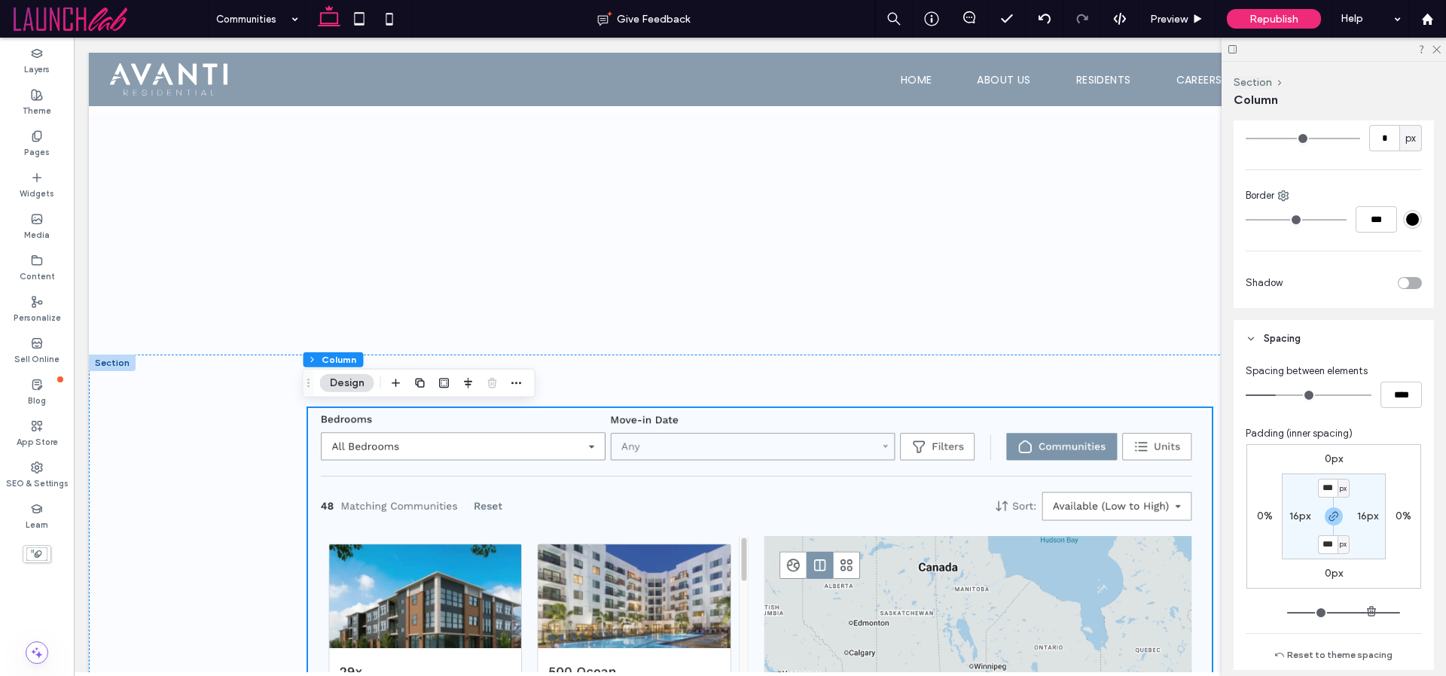
click at [1358, 519] on label "16px" at bounding box center [1367, 516] width 21 height 13
type input "**"
type input "*"
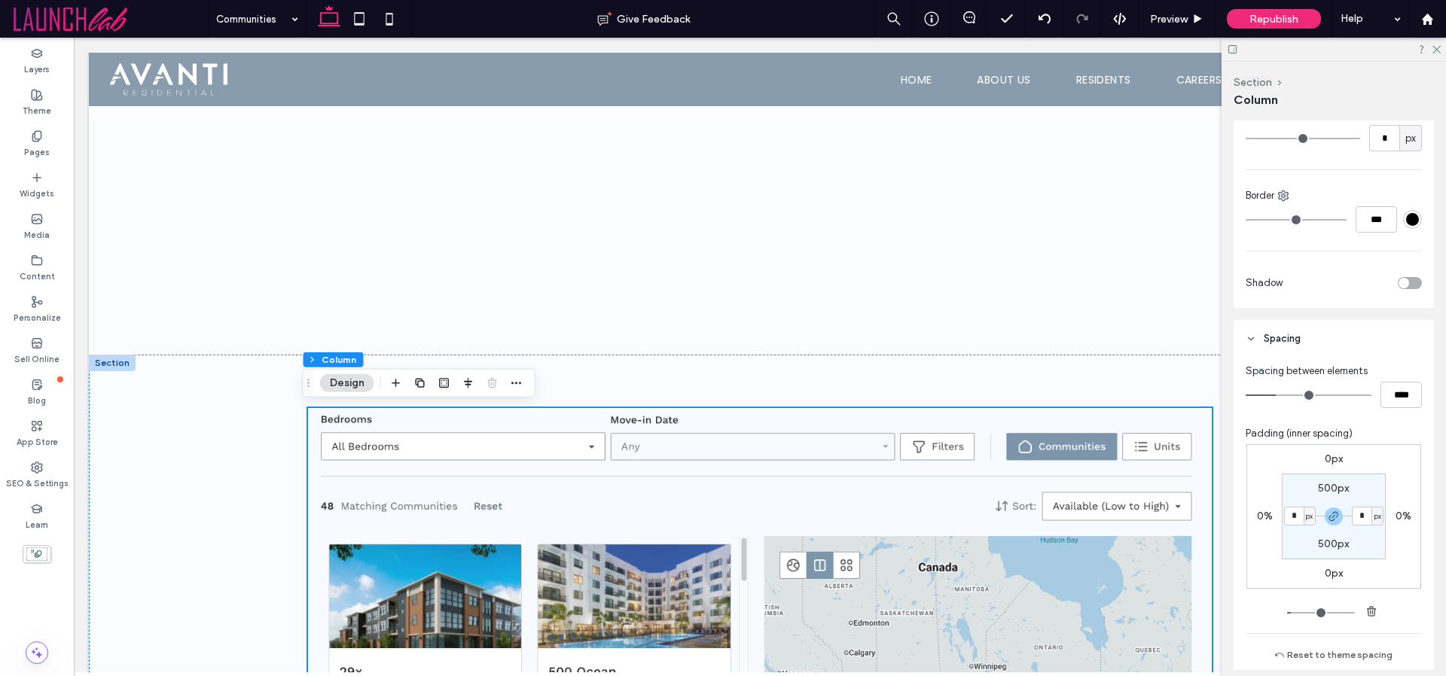
click at [1358, 542] on section "500px * px 500px * px" at bounding box center [1334, 517] width 104 height 86
click at [1433, 52] on use at bounding box center [1436, 50] width 8 height 8
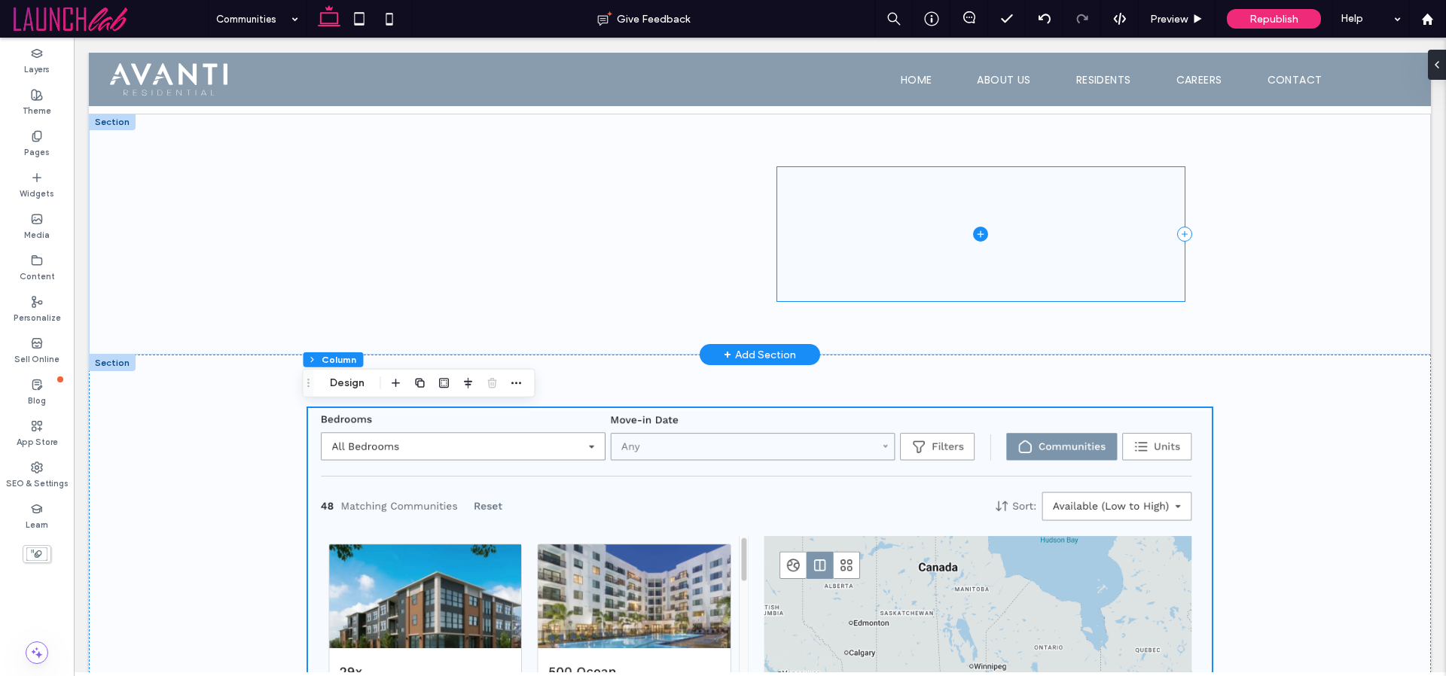
click at [1110, 200] on span at bounding box center [981, 233] width 408 height 133
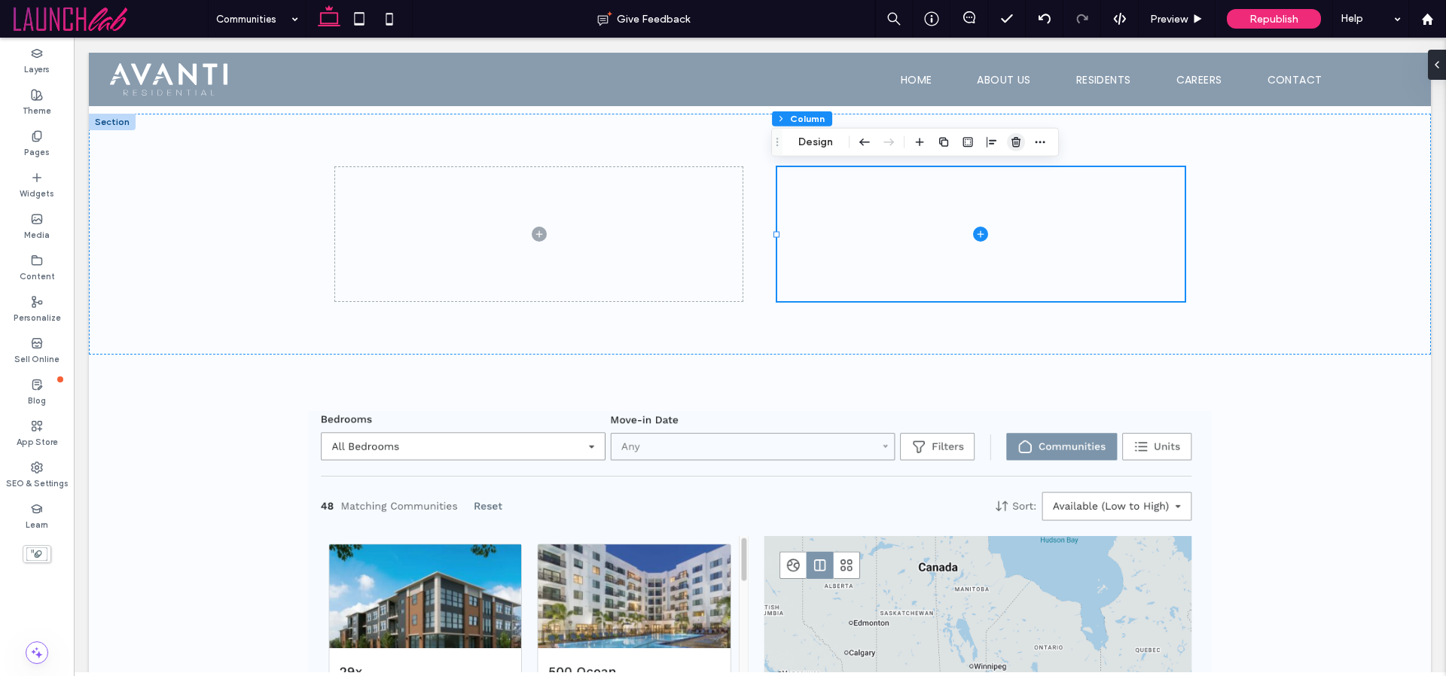
click at [1022, 145] on span "button" at bounding box center [1016, 142] width 18 height 18
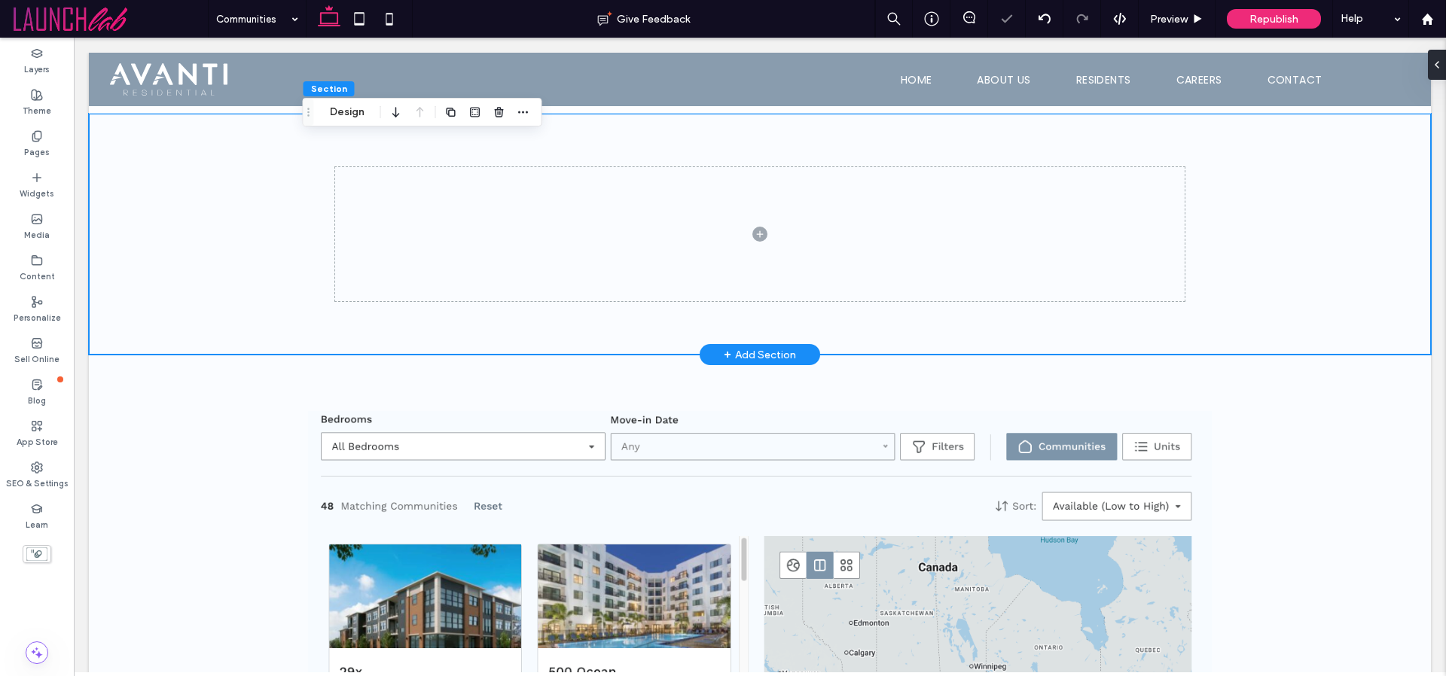
click at [284, 154] on div at bounding box center [760, 234] width 1342 height 241
click at [352, 109] on button "Design" at bounding box center [347, 112] width 54 height 18
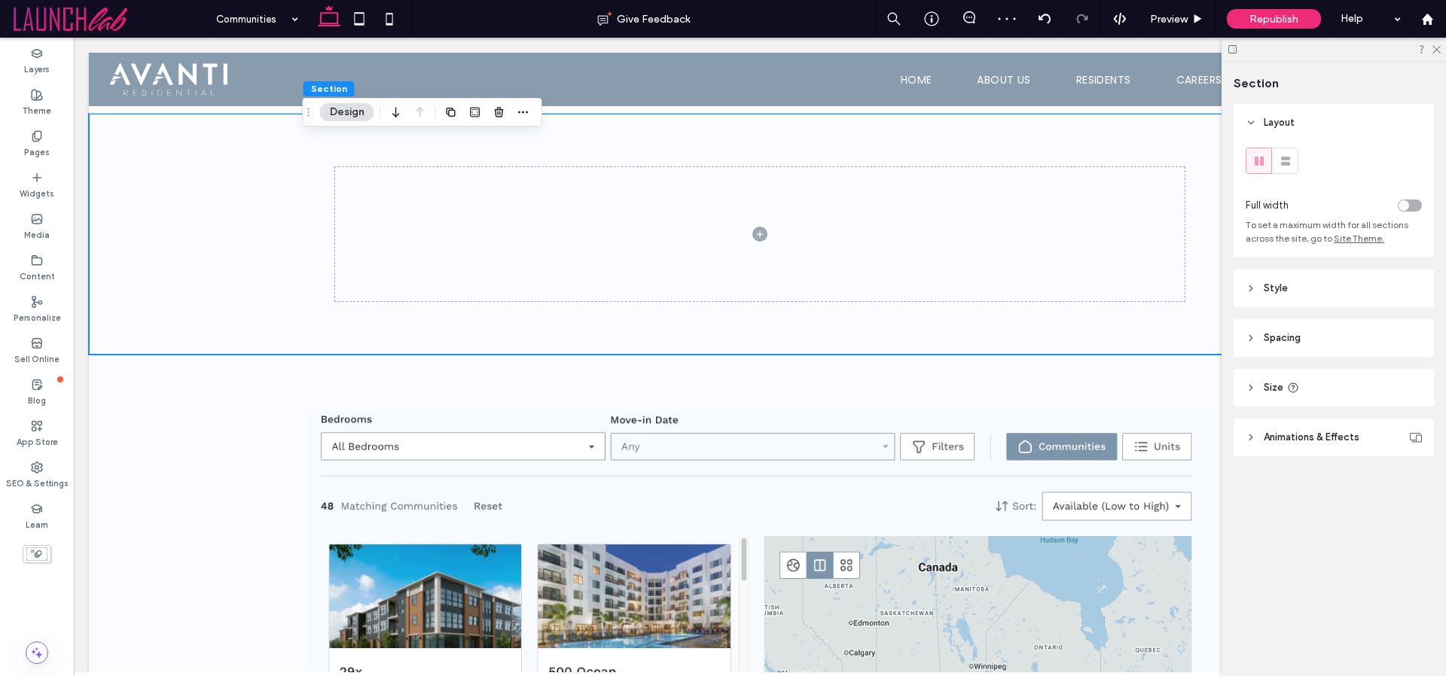
click at [1251, 285] on icon at bounding box center [1250, 288] width 11 height 11
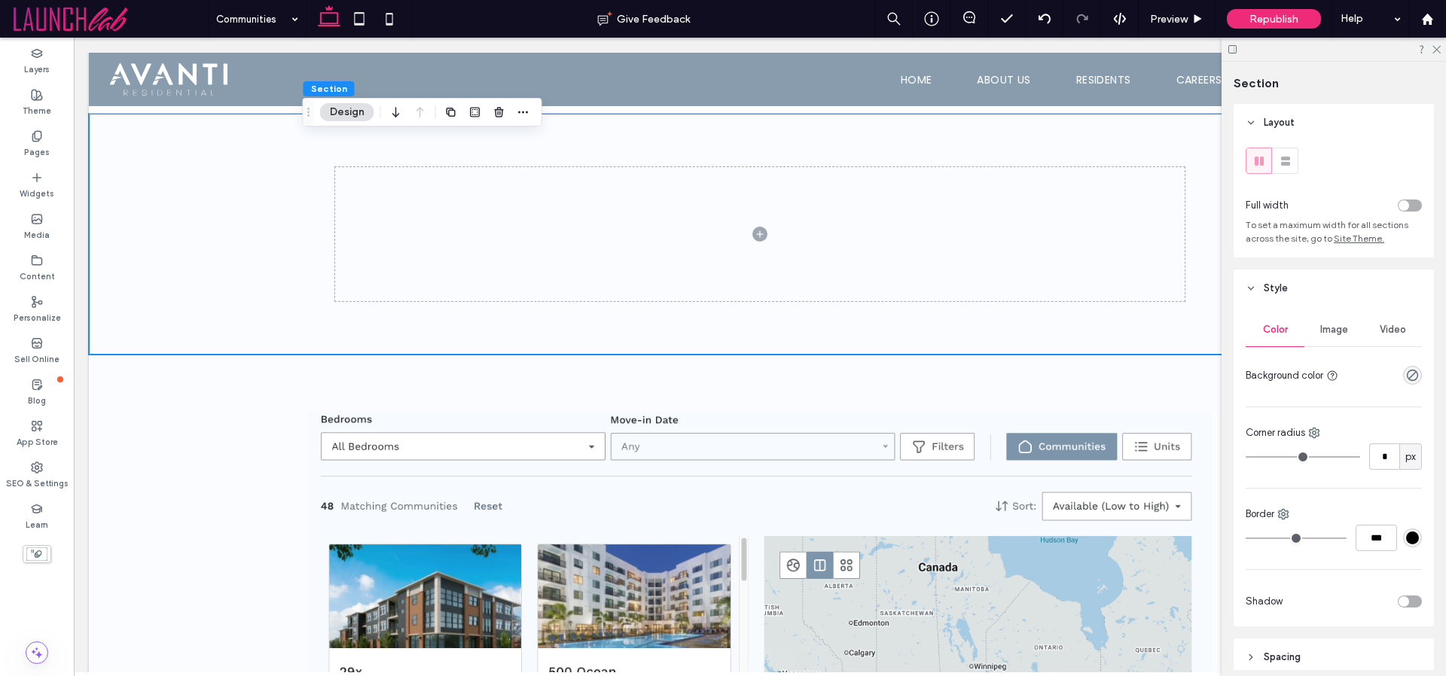
click at [1327, 331] on span "Image" at bounding box center [1334, 330] width 28 height 12
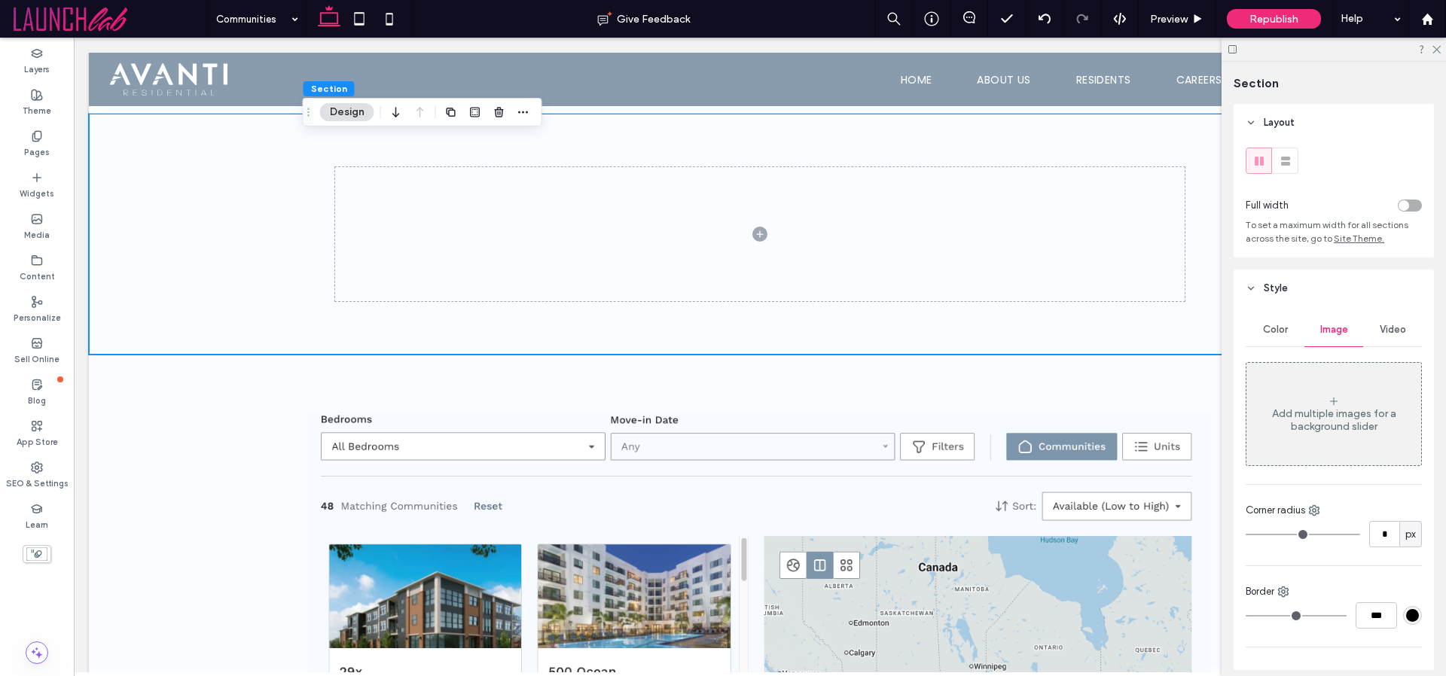
click at [1327, 412] on div "Add multiple images for a background slider" at bounding box center [1333, 420] width 175 height 26
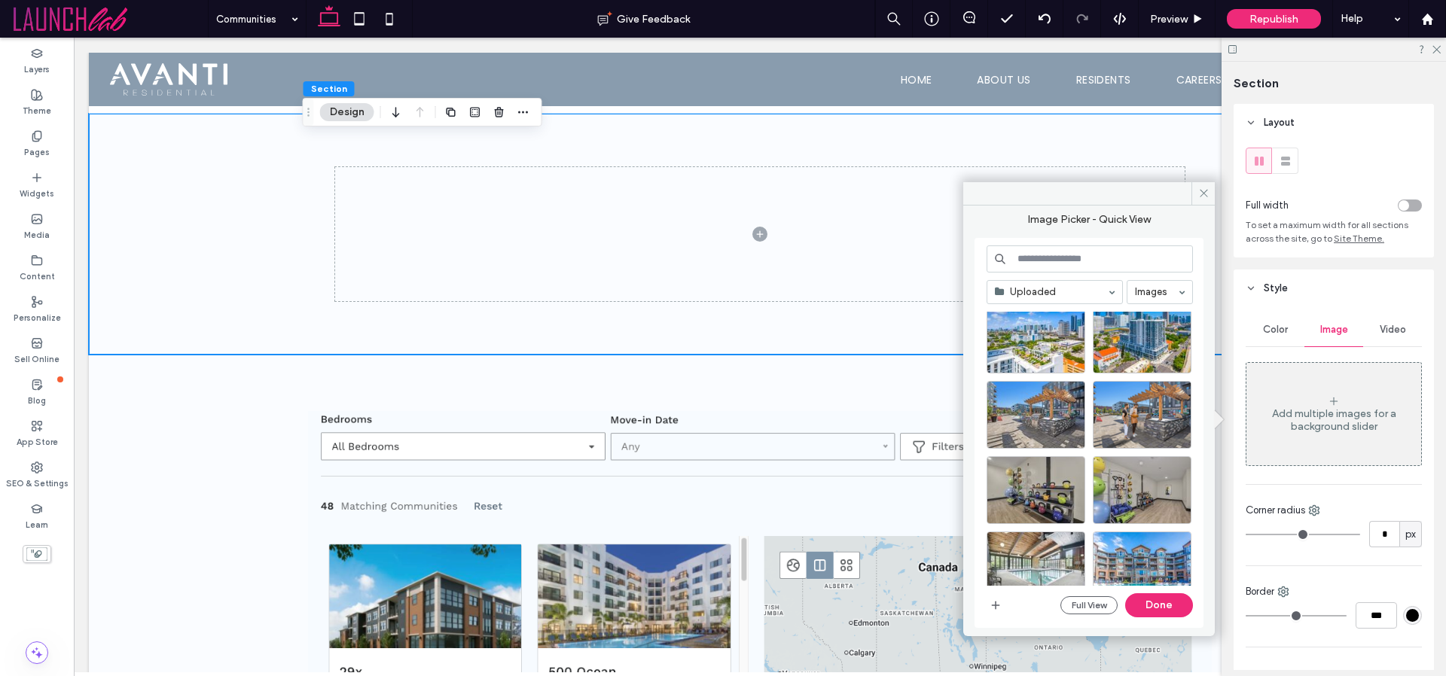
scroll to position [2194, 0]
